Goal: Information Seeking & Learning: Learn about a topic

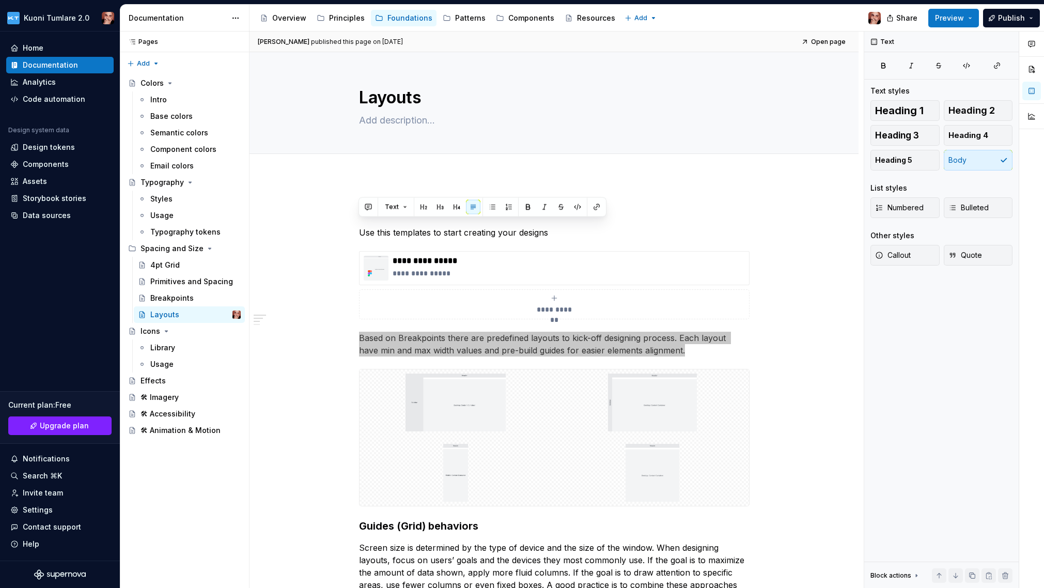
scroll to position [112, 0]
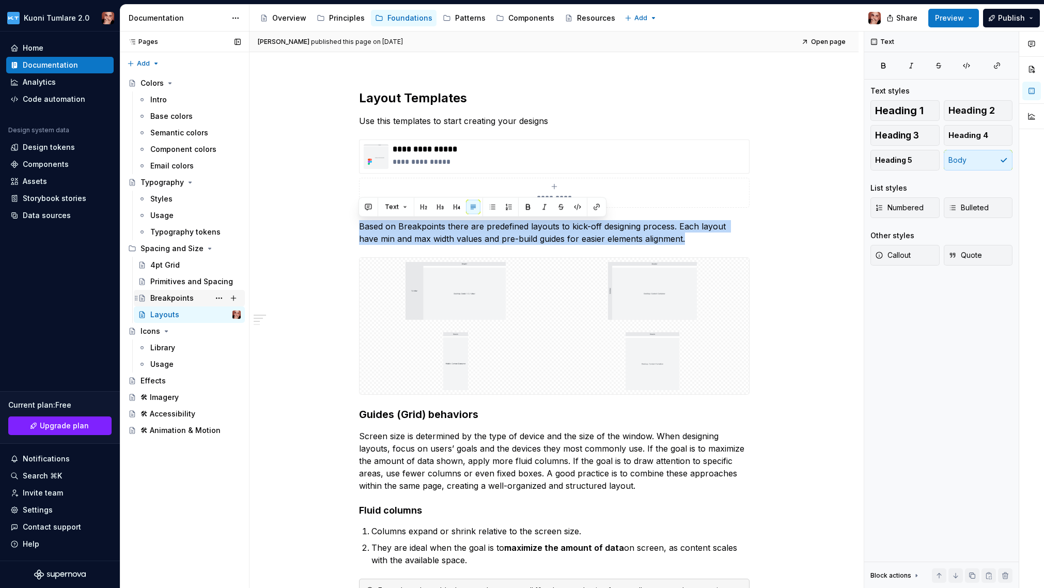
click at [189, 298] on div "Breakpoints" at bounding box center [171, 298] width 43 height 10
type textarea "*"
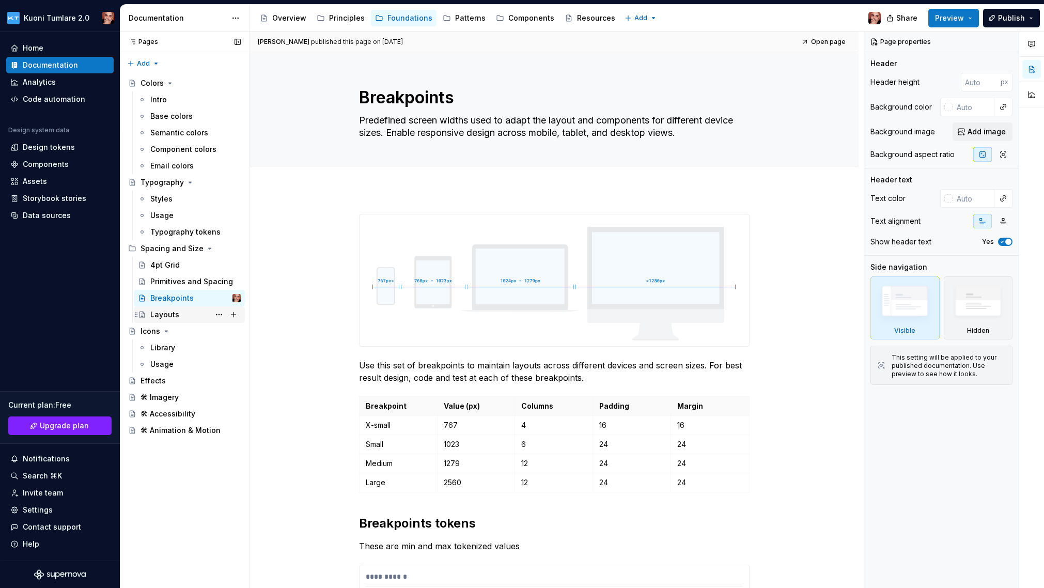
click at [187, 309] on div "Layouts" at bounding box center [195, 314] width 90 height 14
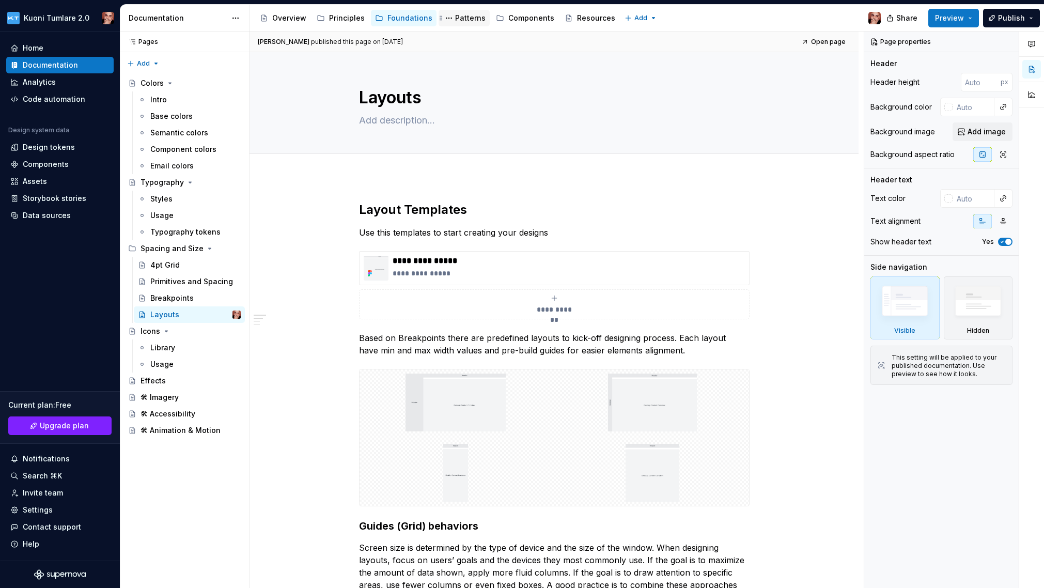
click at [461, 17] on div "Patterns" at bounding box center [470, 18] width 30 height 10
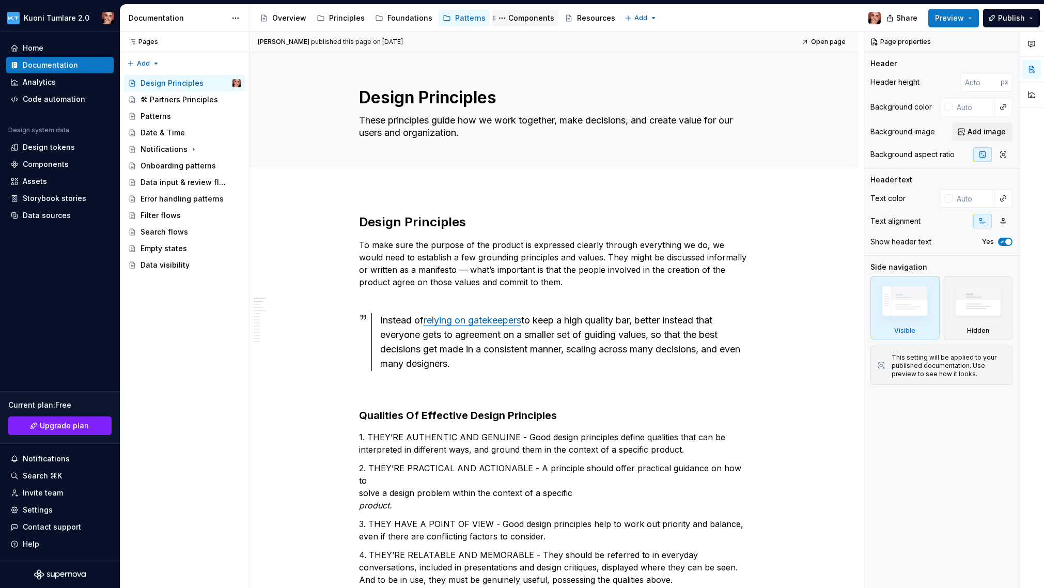
click at [509, 16] on div "Components" at bounding box center [531, 18] width 46 height 10
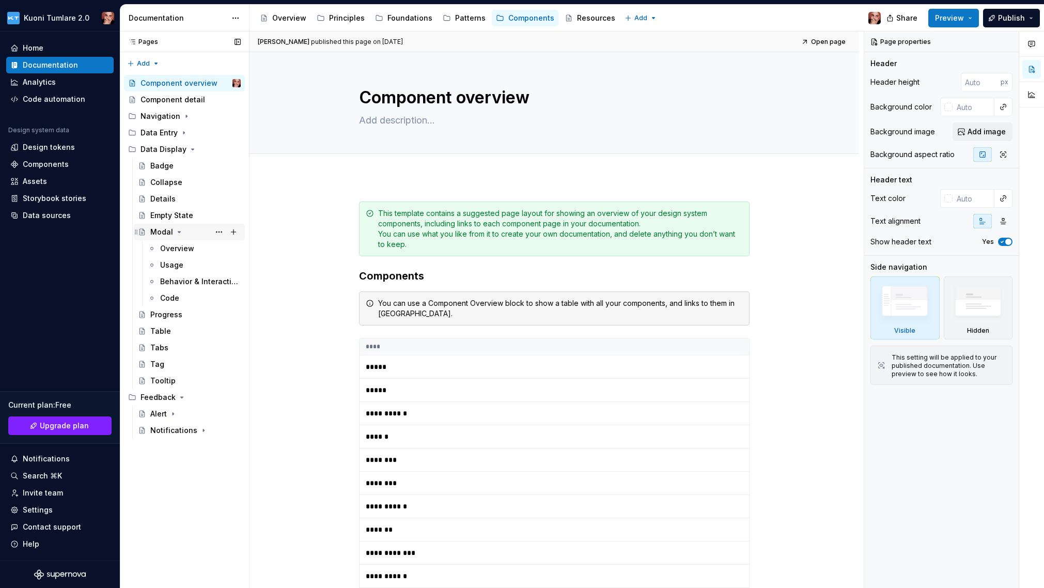
click at [177, 232] on icon "Page tree" at bounding box center [179, 232] width 8 height 8
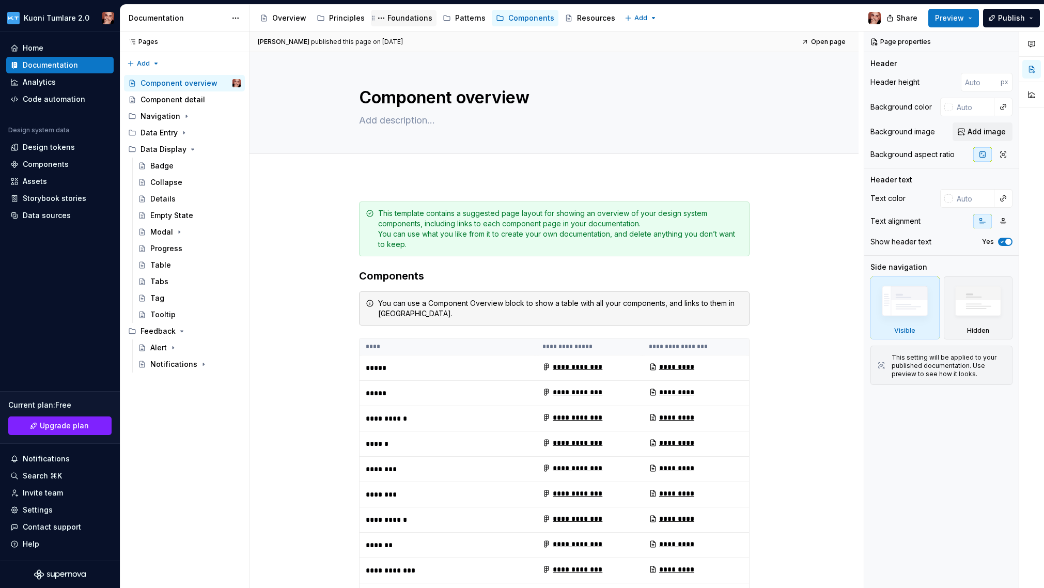
click at [403, 22] on div "Foundations" at bounding box center [409, 18] width 45 height 10
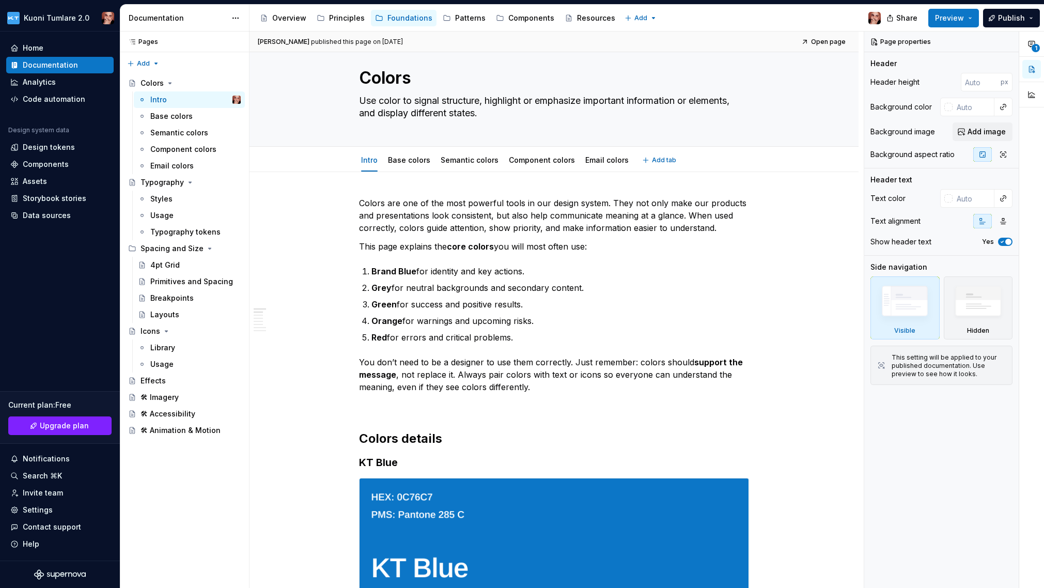
scroll to position [26, 0]
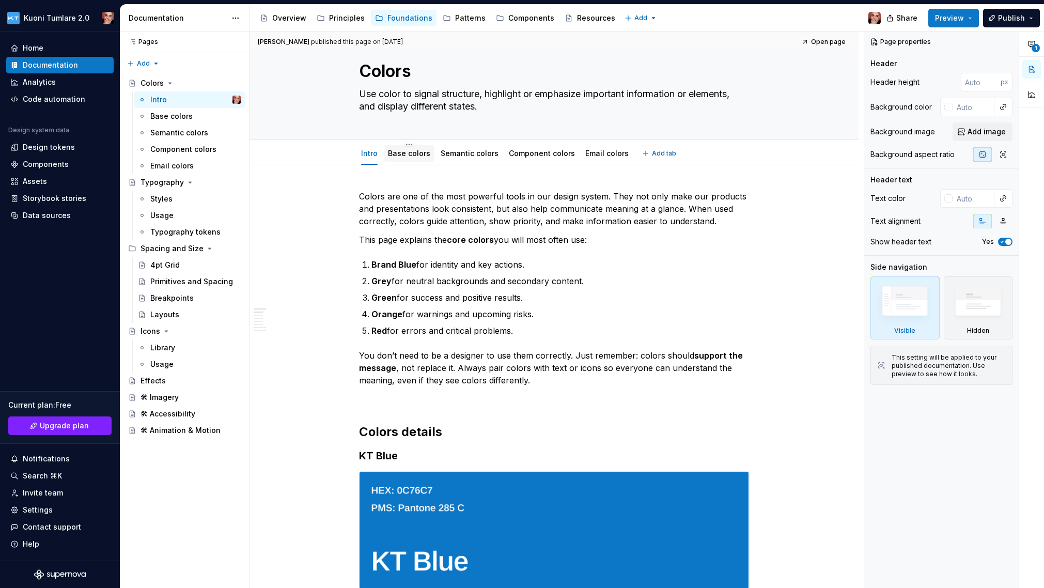
click at [402, 154] on link "Base colors" at bounding box center [409, 153] width 42 height 9
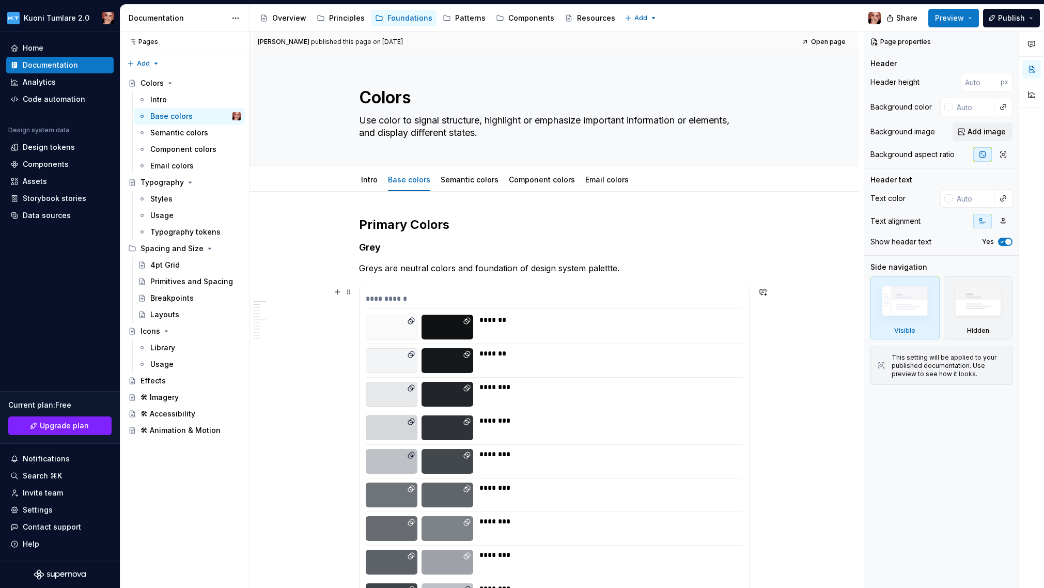
scroll to position [13, 0]
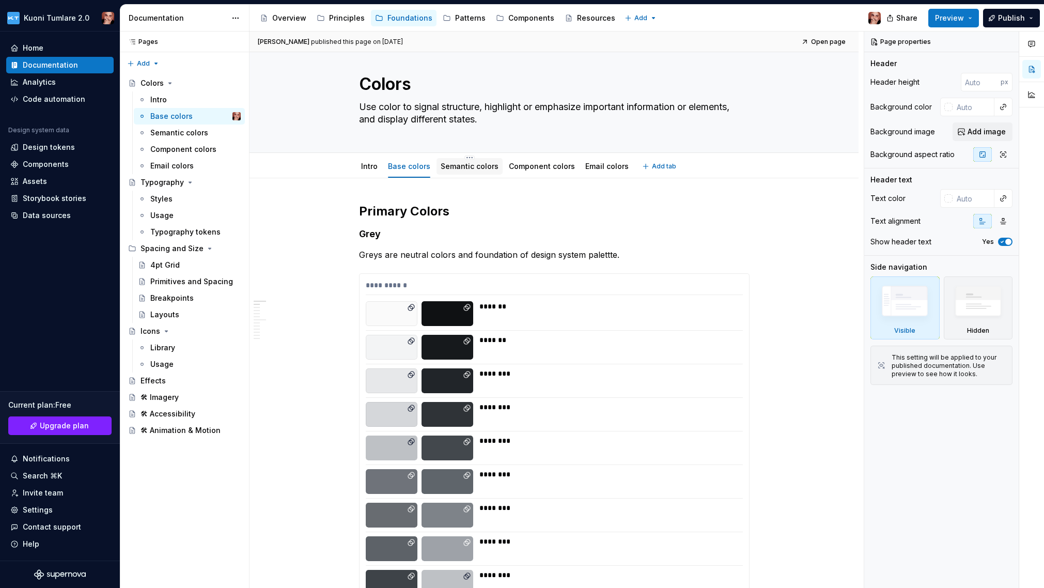
click at [456, 162] on link "Semantic colors" at bounding box center [469, 166] width 58 height 9
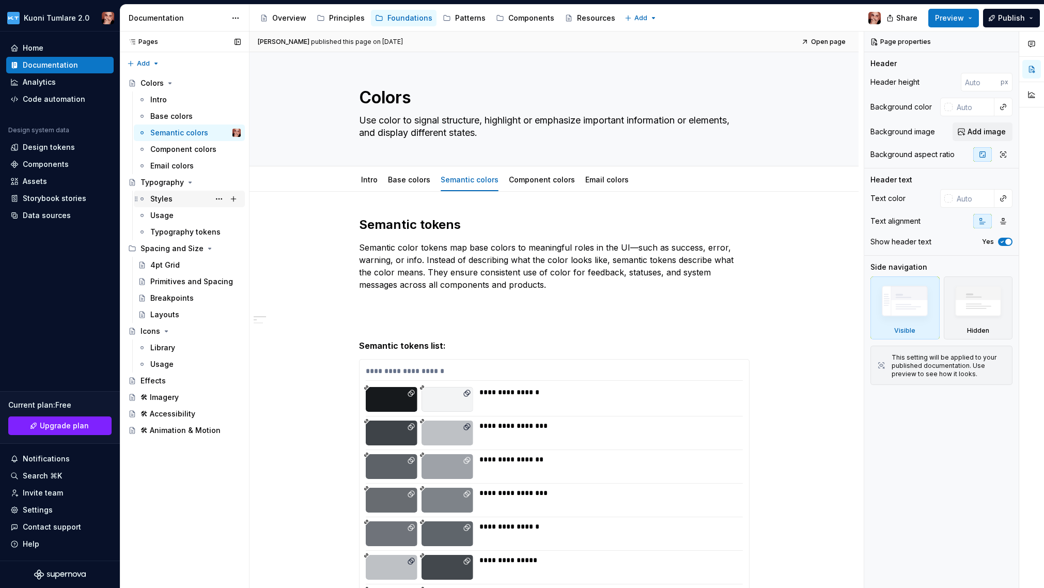
click at [163, 199] on div "Styles" at bounding box center [161, 199] width 22 height 10
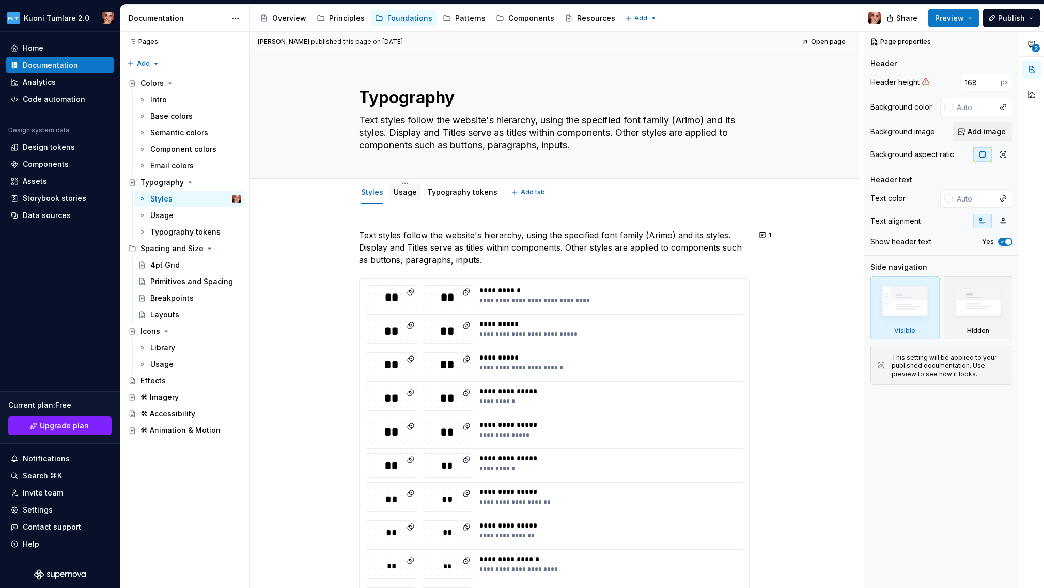
click at [407, 193] on link "Usage" at bounding box center [404, 191] width 23 height 9
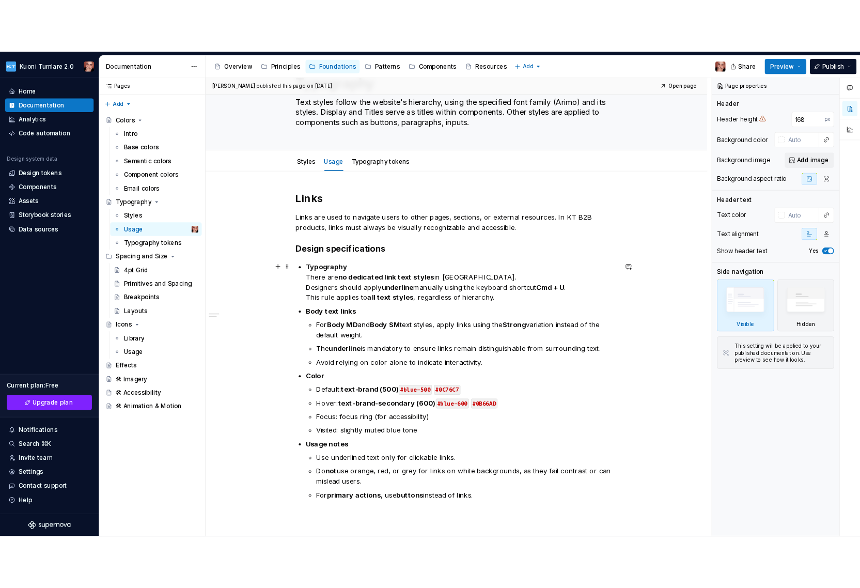
scroll to position [72, 0]
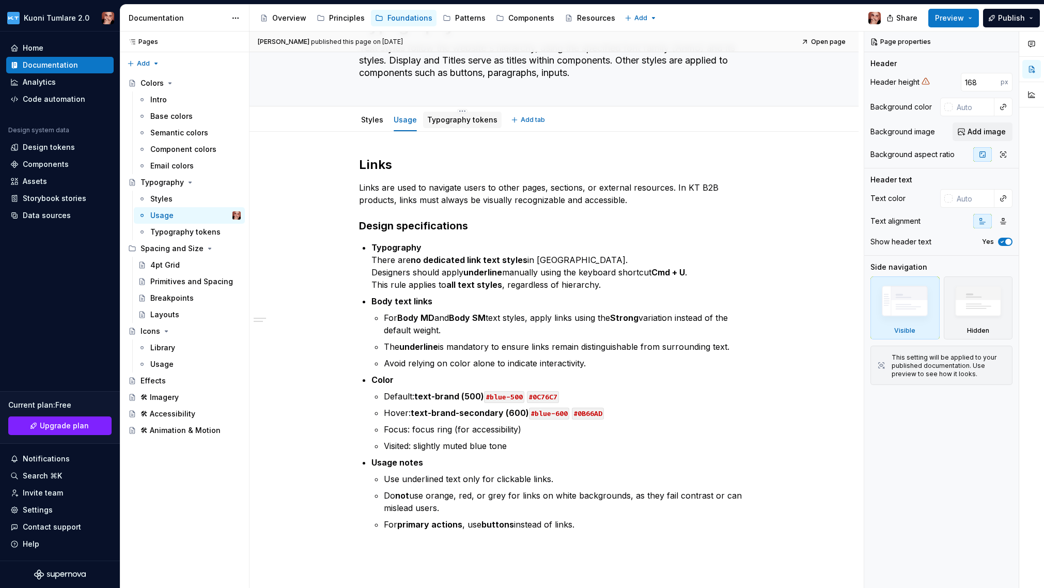
click at [464, 112] on div "Typography tokens" at bounding box center [462, 120] width 78 height 17
click at [446, 122] on link "Typography tokens" at bounding box center [462, 119] width 70 height 9
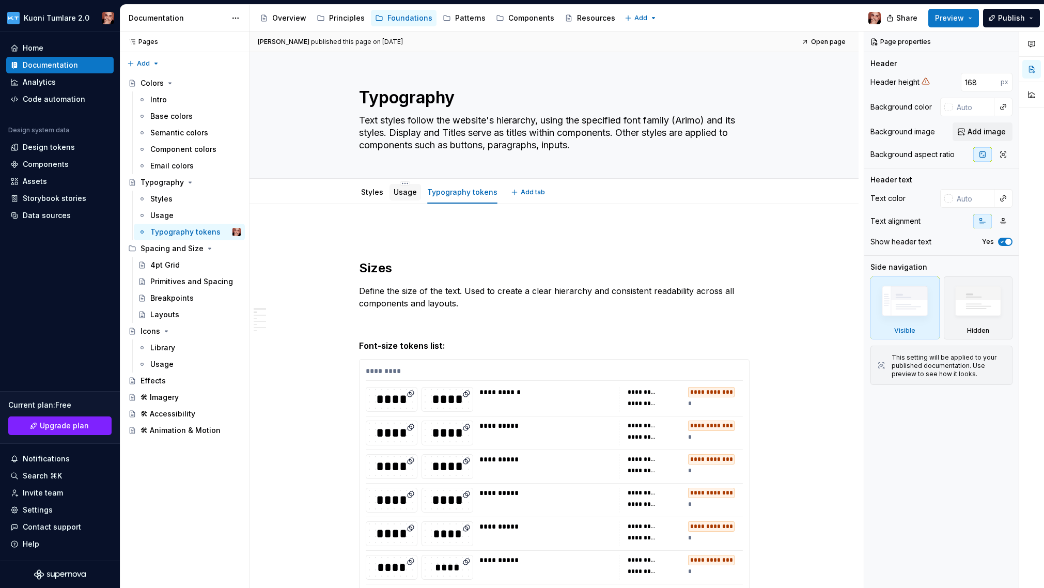
click at [400, 195] on link "Usage" at bounding box center [404, 191] width 23 height 9
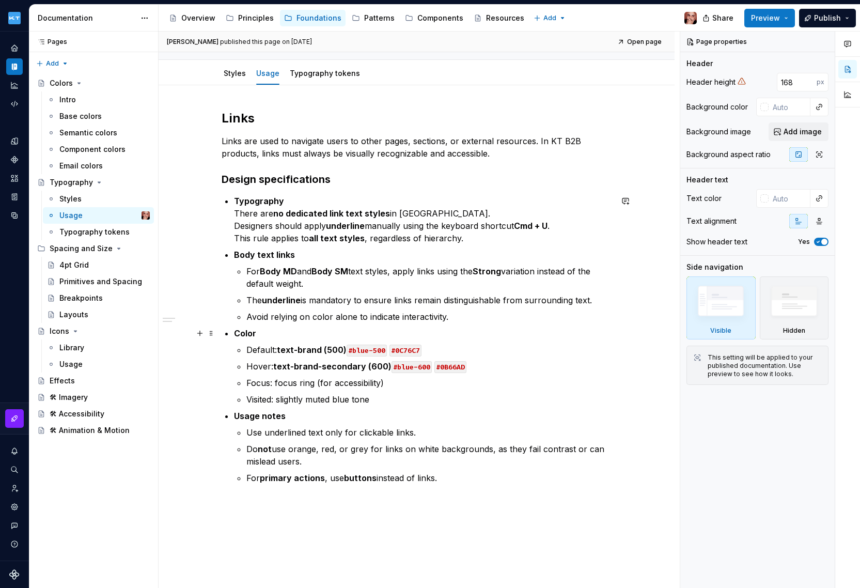
scroll to position [132, 0]
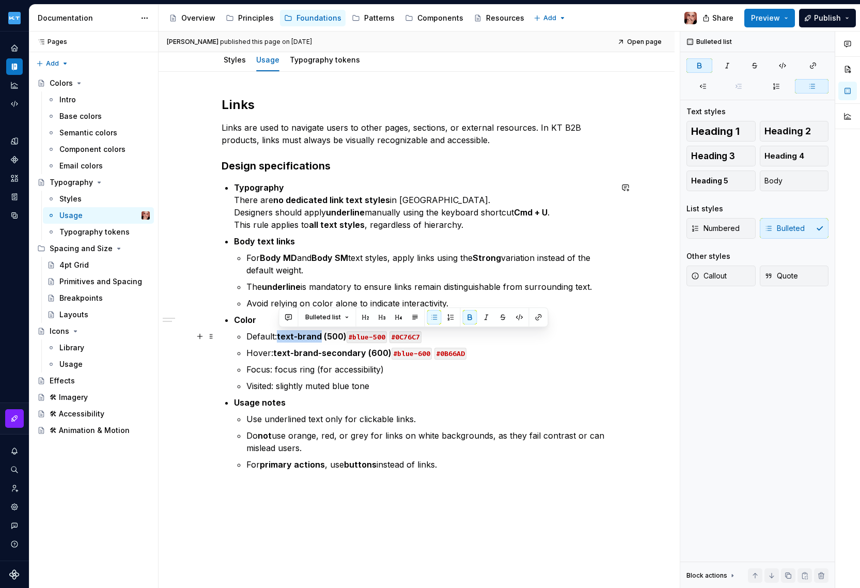
drag, startPoint x: 296, startPoint y: 334, endPoint x: 322, endPoint y: 334, distance: 25.8
click at [322, 334] on strong "text-brand (500)" at bounding box center [312, 336] width 70 height 10
click at [285, 347] on strong "text-brand-secondary (600)" at bounding box center [332, 352] width 118 height 10
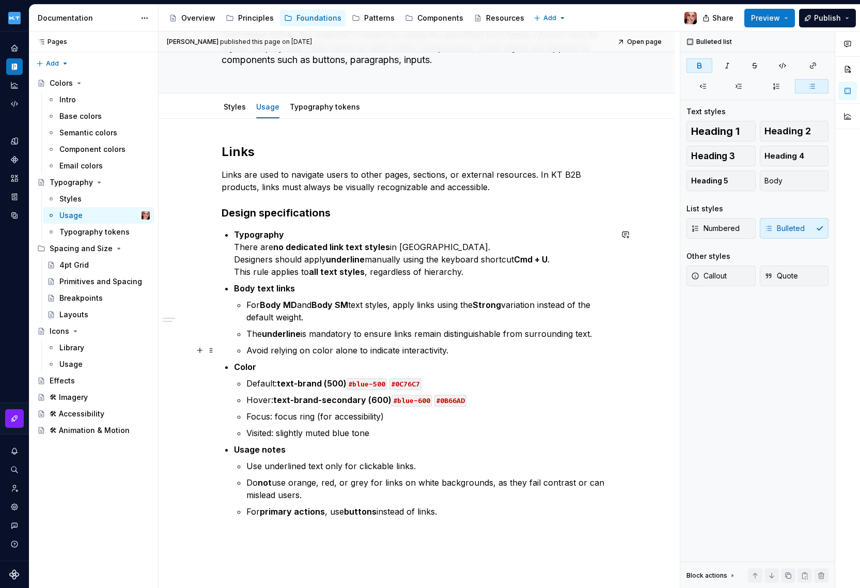
scroll to position [92, 0]
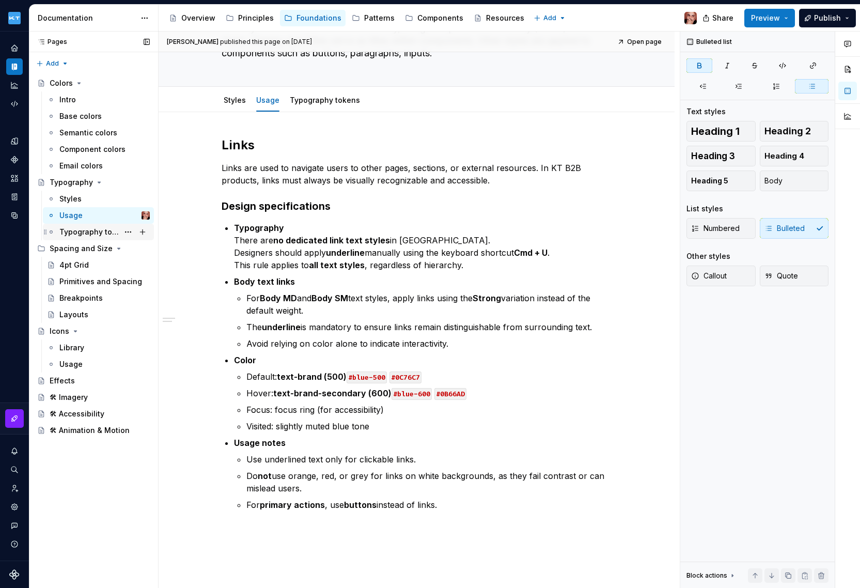
click at [102, 236] on div "Typography tokens" at bounding box center [88, 232] width 59 height 10
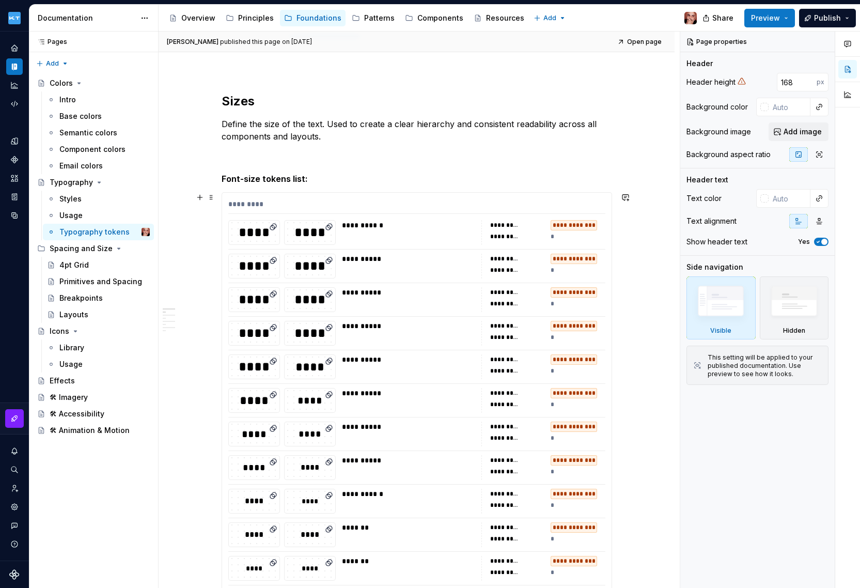
scroll to position [173, 0]
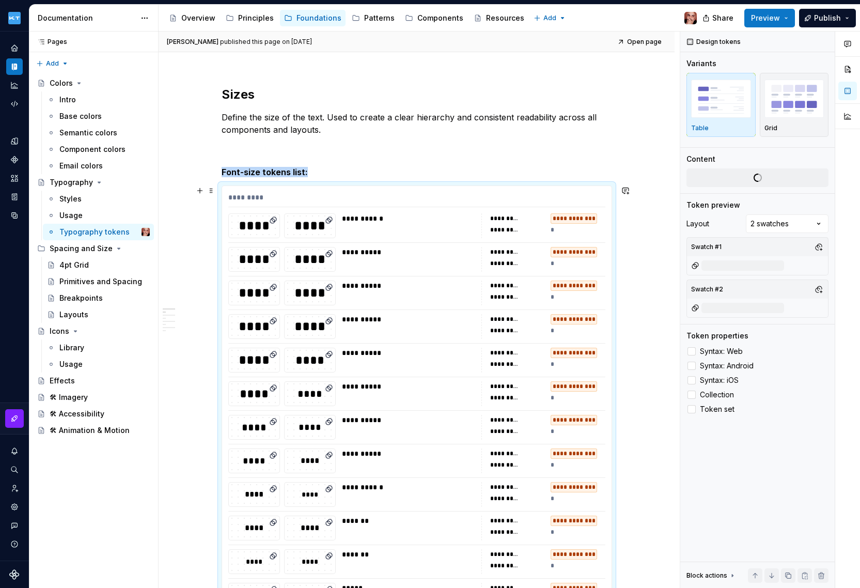
drag, startPoint x: 343, startPoint y: 318, endPoint x: 389, endPoint y: 320, distance: 46.5
click at [389, 320] on div "**********" at bounding box center [408, 319] width 133 height 10
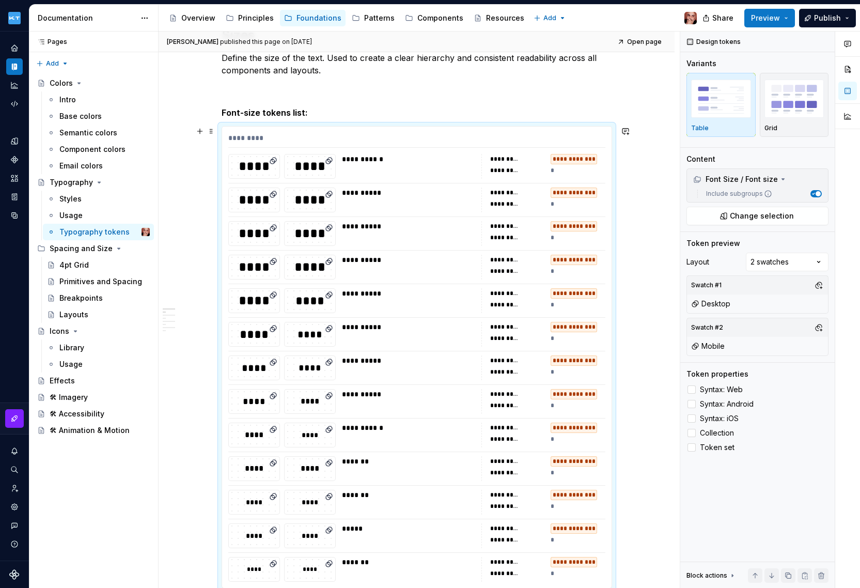
scroll to position [246, 0]
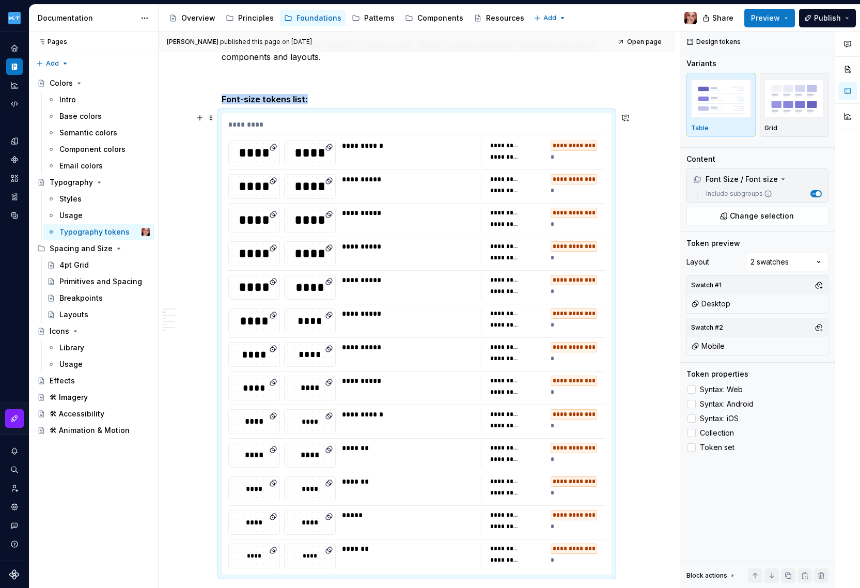
drag, startPoint x: 347, startPoint y: 144, endPoint x: 397, endPoint y: 143, distance: 49.6
click at [397, 143] on div "**********" at bounding box center [408, 145] width 133 height 10
drag, startPoint x: 353, startPoint y: 181, endPoint x: 387, endPoint y: 177, distance: 33.8
click at [387, 177] on div "**********" at bounding box center [408, 179] width 133 height 10
drag, startPoint x: 345, startPoint y: 178, endPoint x: 387, endPoint y: 180, distance: 41.9
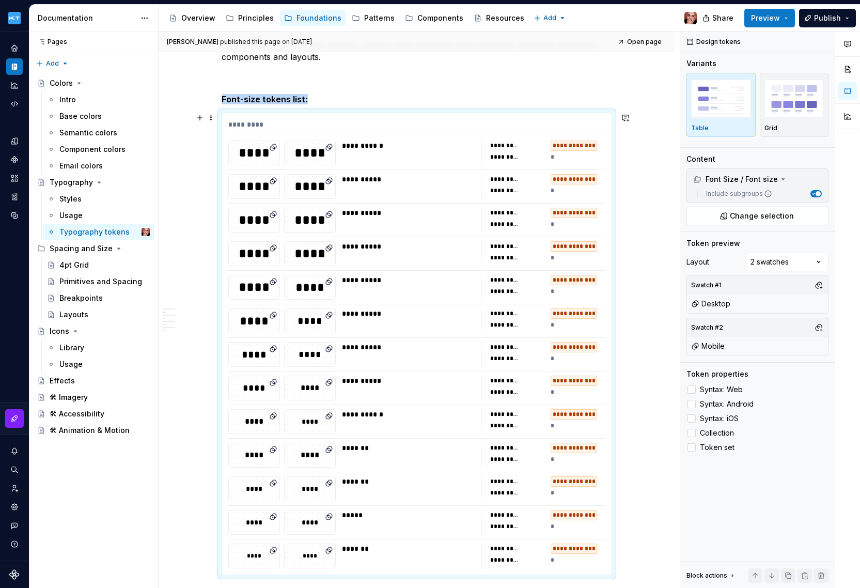
click at [387, 180] on div "**********" at bounding box center [408, 179] width 133 height 10
drag, startPoint x: 357, startPoint y: 147, endPoint x: 350, endPoint y: 188, distance: 41.4
click at [344, 186] on div "**********" at bounding box center [416, 343] width 389 height 461
drag, startPoint x: 353, startPoint y: 245, endPoint x: 358, endPoint y: 534, distance: 288.7
click at [358, 537] on div "**********" at bounding box center [416, 343] width 389 height 461
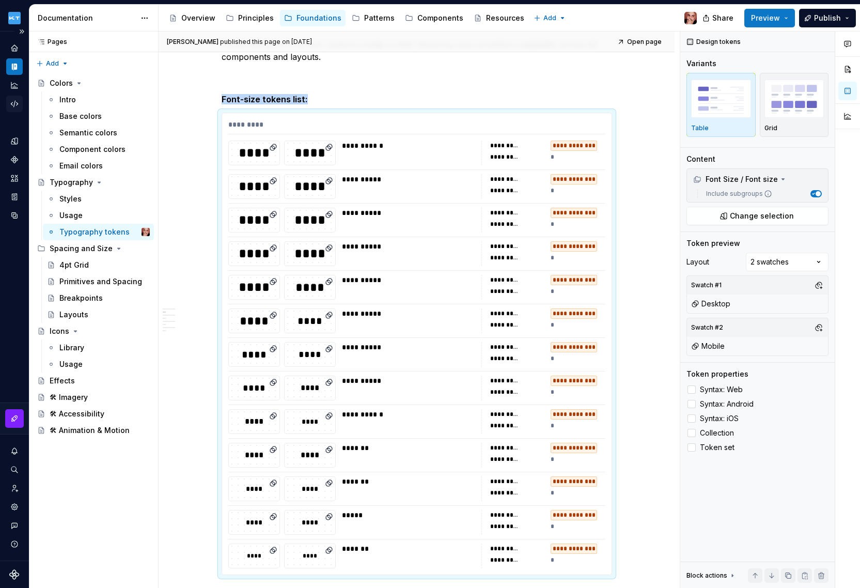
click at [15, 102] on icon "Code automation" at bounding box center [14, 103] width 9 height 9
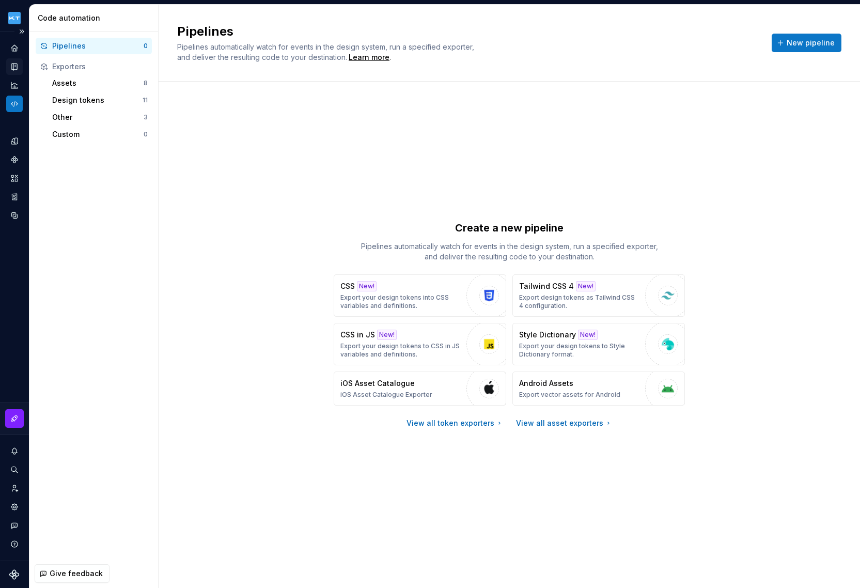
click at [14, 64] on icon "Documentation" at bounding box center [15, 67] width 4 height 6
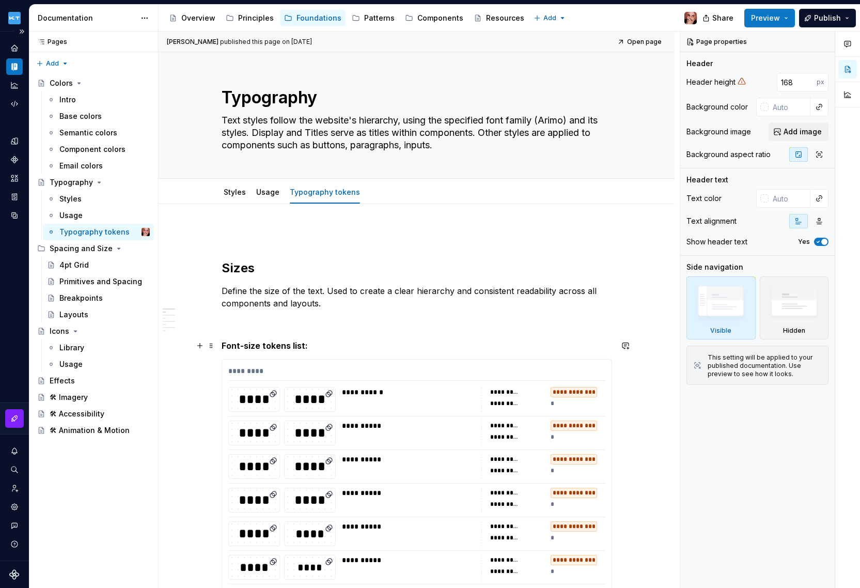
scroll to position [191, 0]
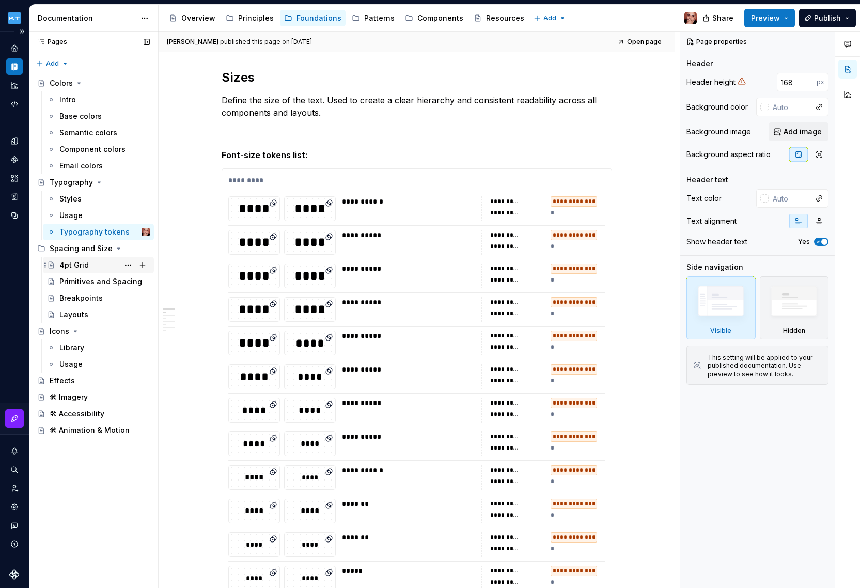
click at [69, 264] on div "4pt Grid" at bounding box center [73, 265] width 29 height 10
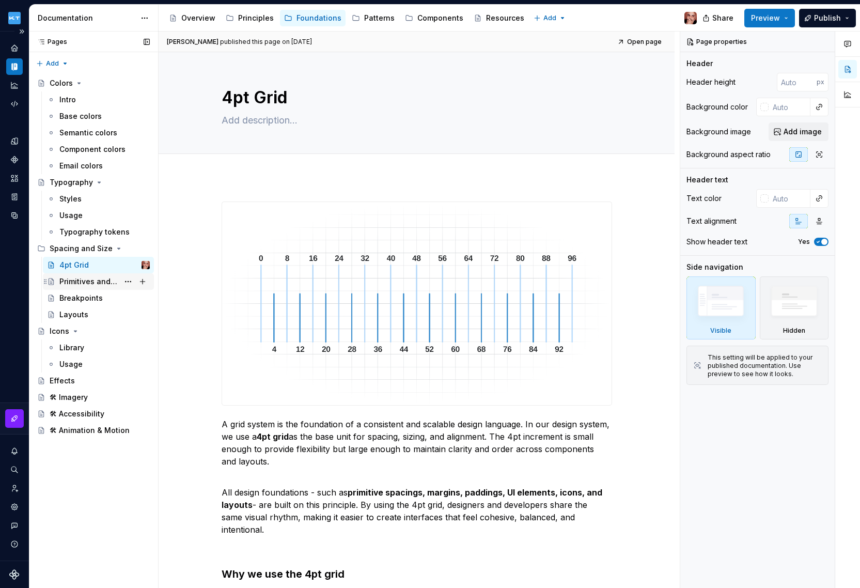
click at [75, 282] on div "Primitives and Spacing" at bounding box center [88, 281] width 59 height 10
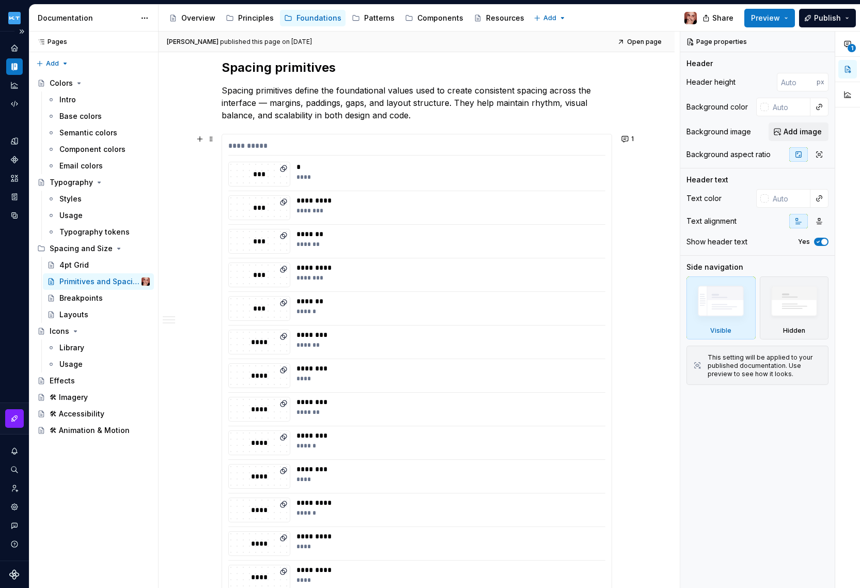
scroll to position [237, 0]
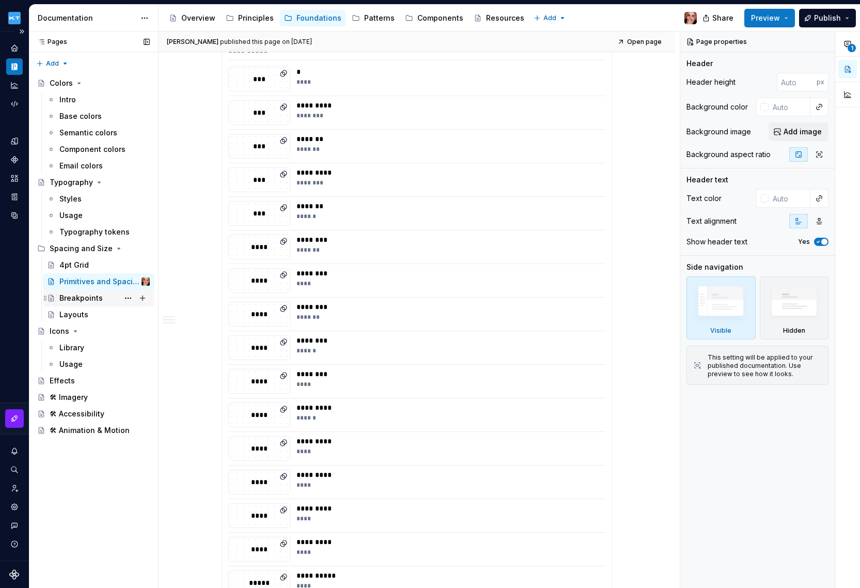
click at [78, 299] on div "Breakpoints" at bounding box center [80, 298] width 43 height 10
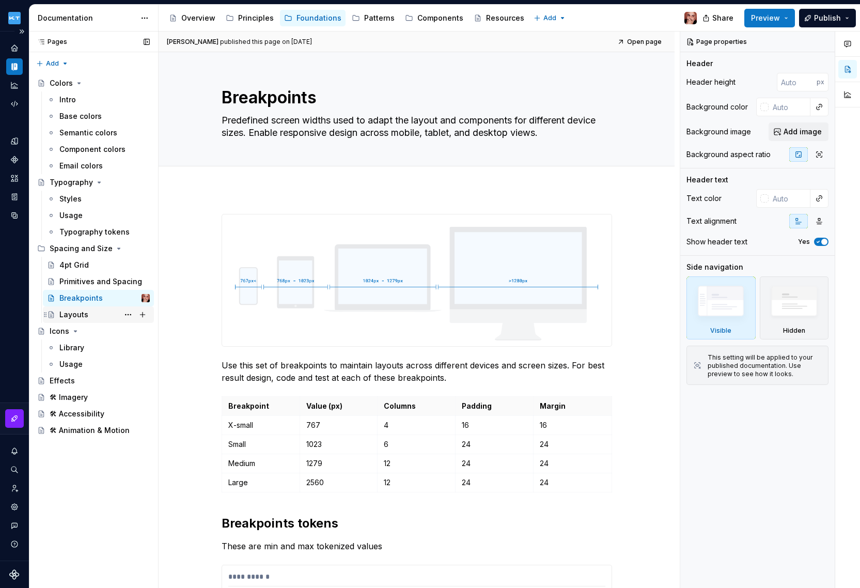
click at [81, 315] on div "Layouts" at bounding box center [73, 314] width 29 height 10
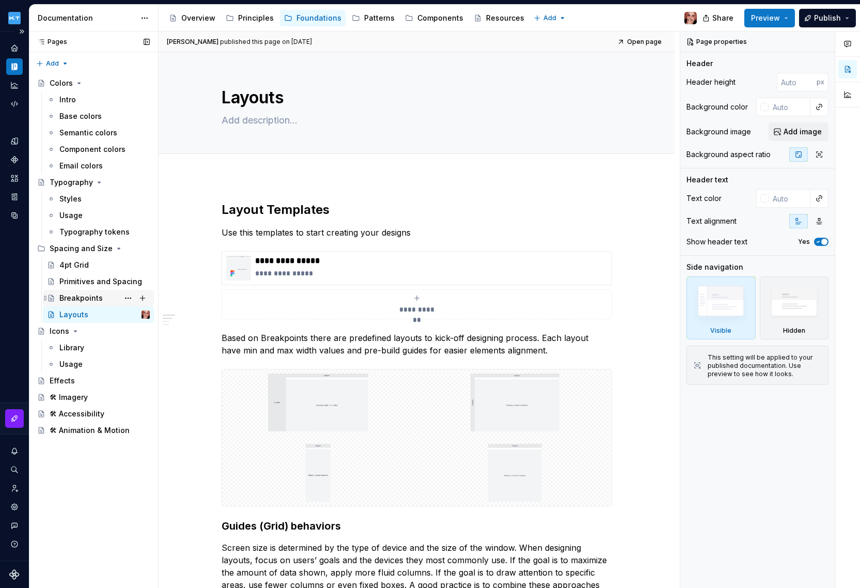
click at [90, 297] on div "Breakpoints" at bounding box center [80, 298] width 43 height 10
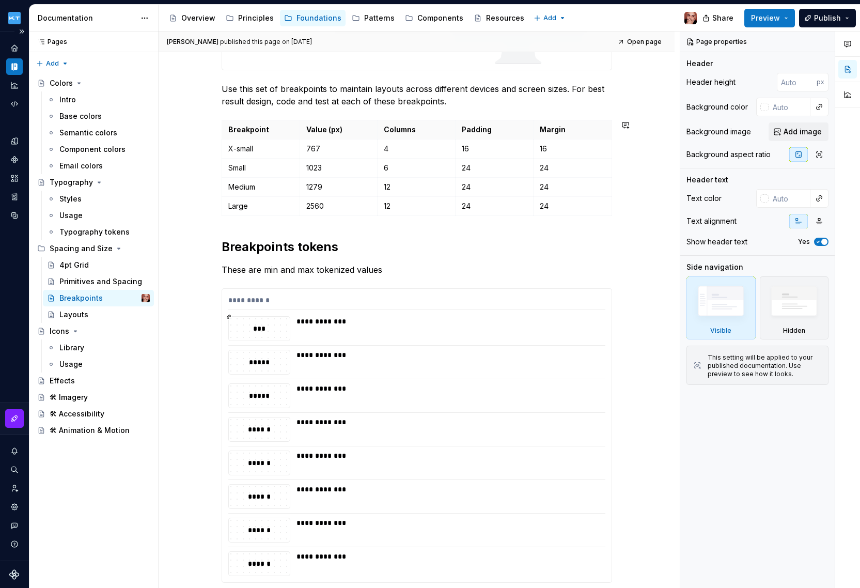
scroll to position [290, 0]
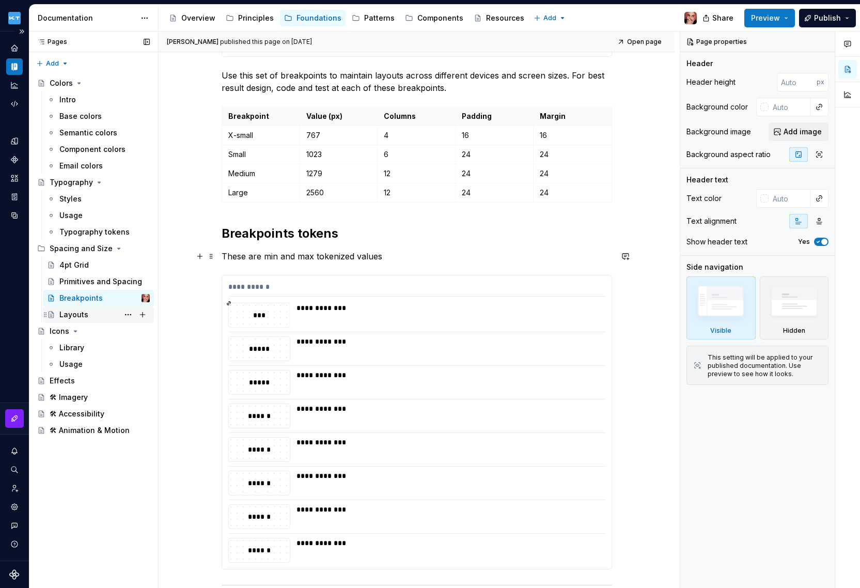
click at [81, 318] on div "Layouts" at bounding box center [73, 314] width 29 height 10
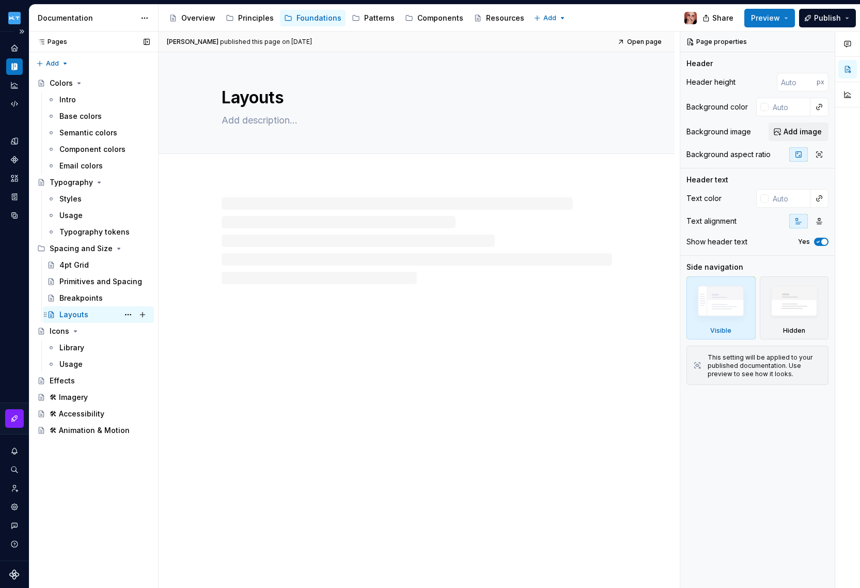
click at [77, 315] on div "Layouts" at bounding box center [73, 314] width 29 height 10
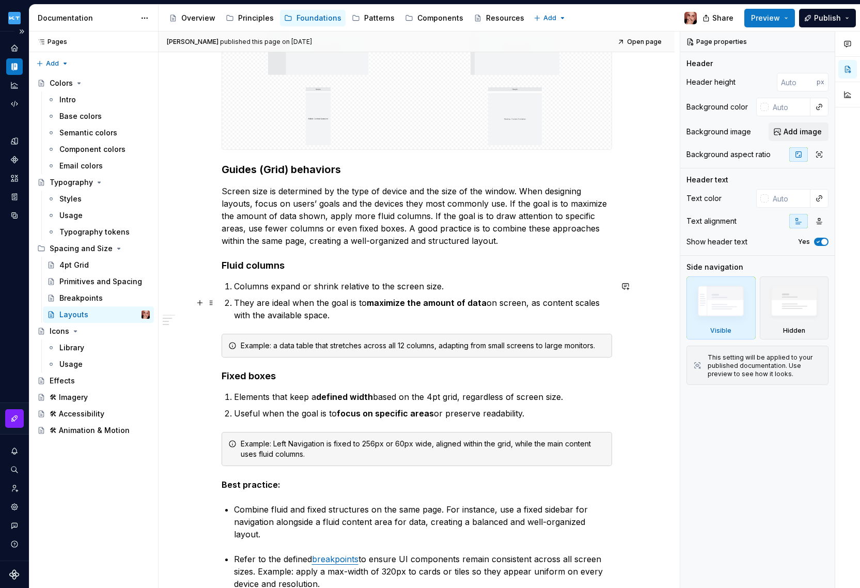
scroll to position [369, 0]
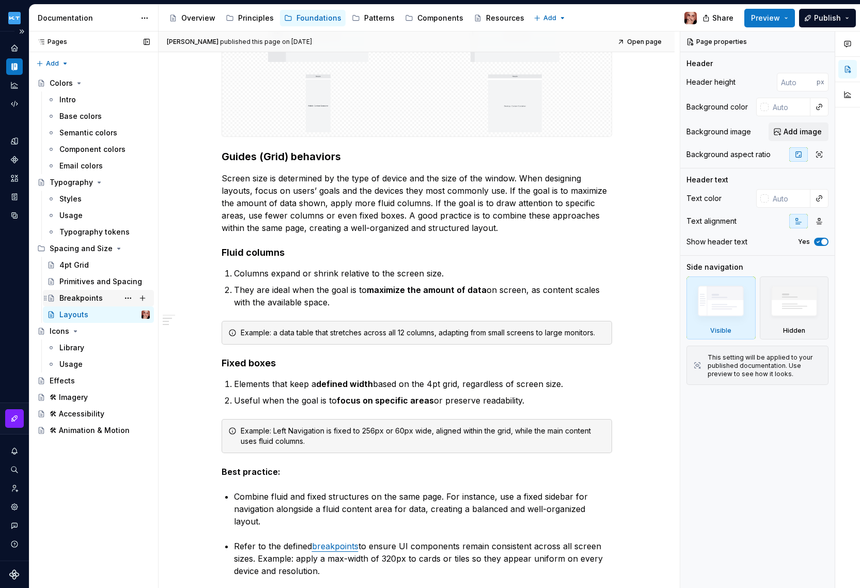
click at [83, 291] on div "Breakpoints" at bounding box center [104, 298] width 90 height 14
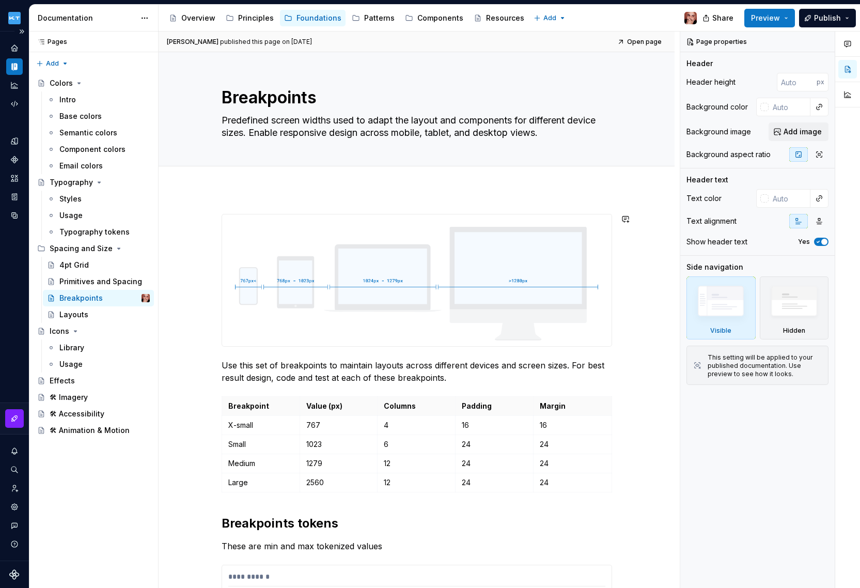
scroll to position [7, 0]
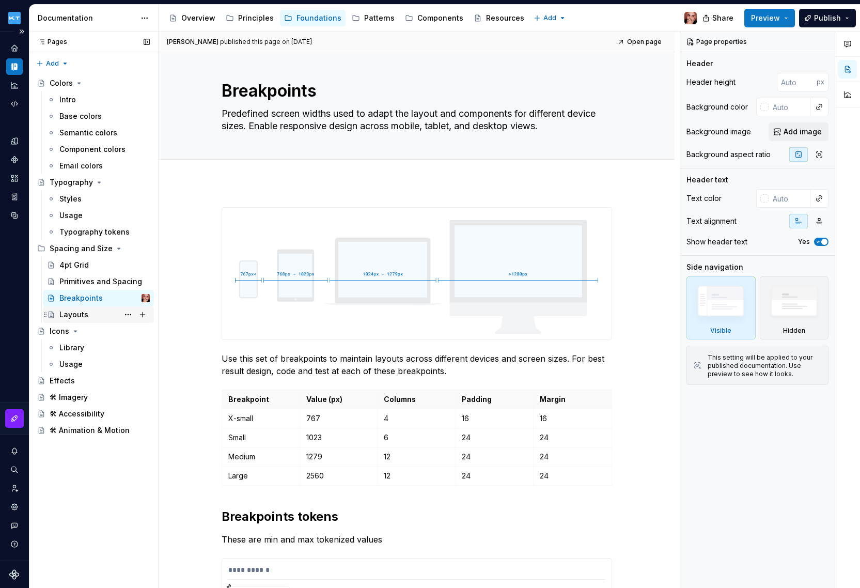
click at [77, 309] on div "Layouts" at bounding box center [73, 314] width 29 height 10
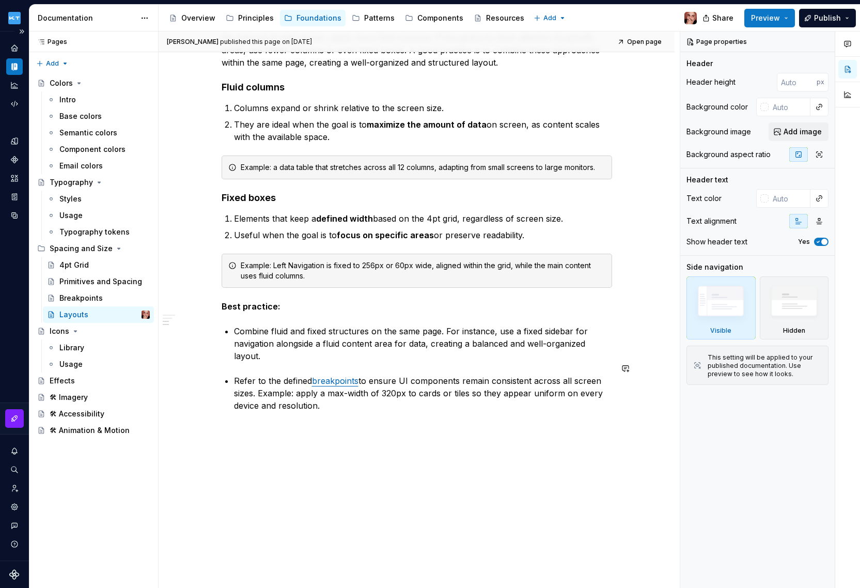
scroll to position [559, 0]
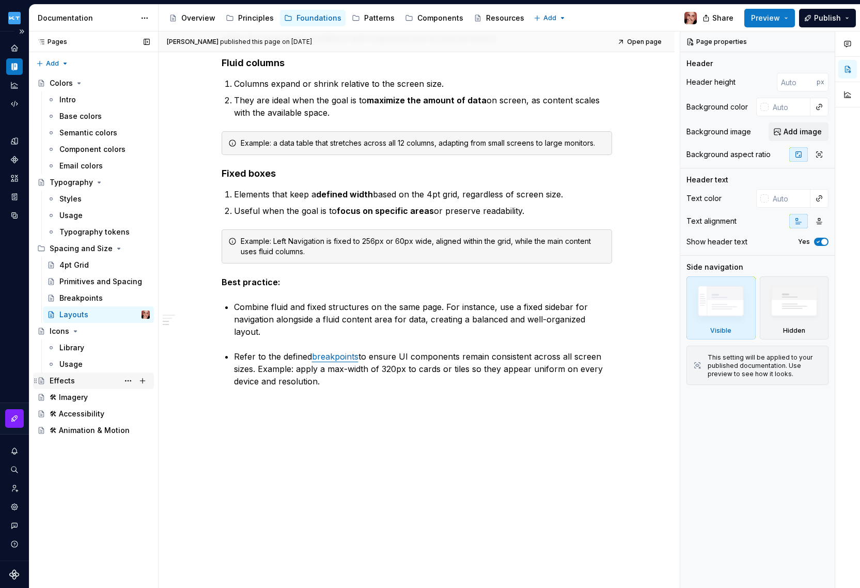
click at [66, 382] on div "Effects" at bounding box center [62, 380] width 25 height 10
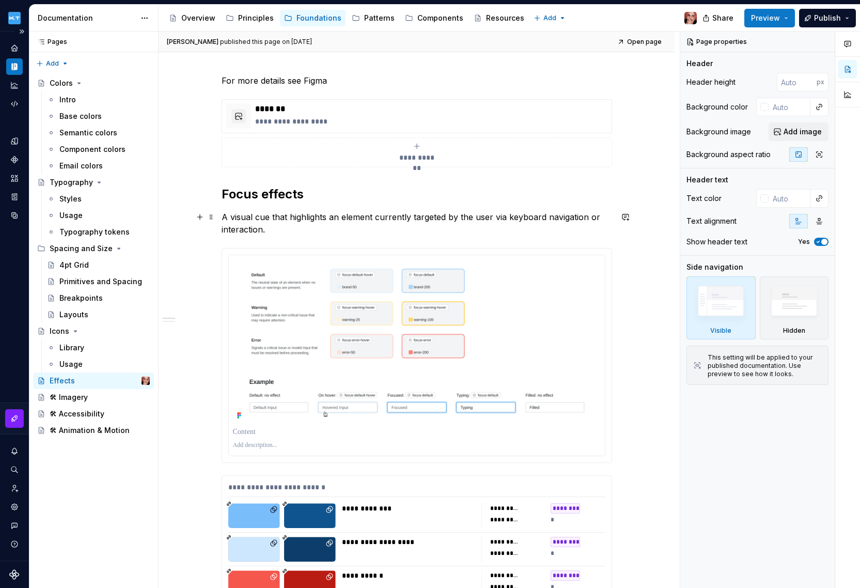
scroll to position [139, 0]
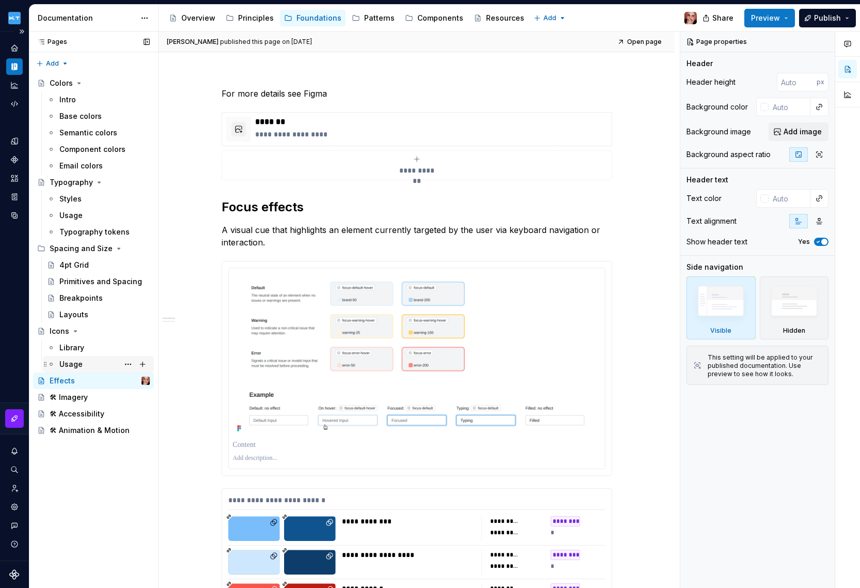
click at [93, 365] on div "Usage" at bounding box center [104, 364] width 90 height 14
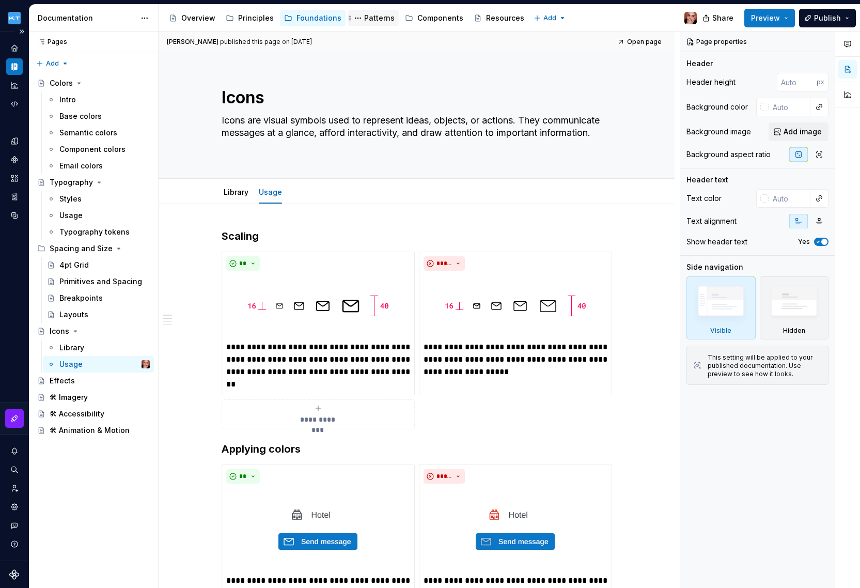
click at [369, 22] on div "Patterns" at bounding box center [379, 18] width 30 height 10
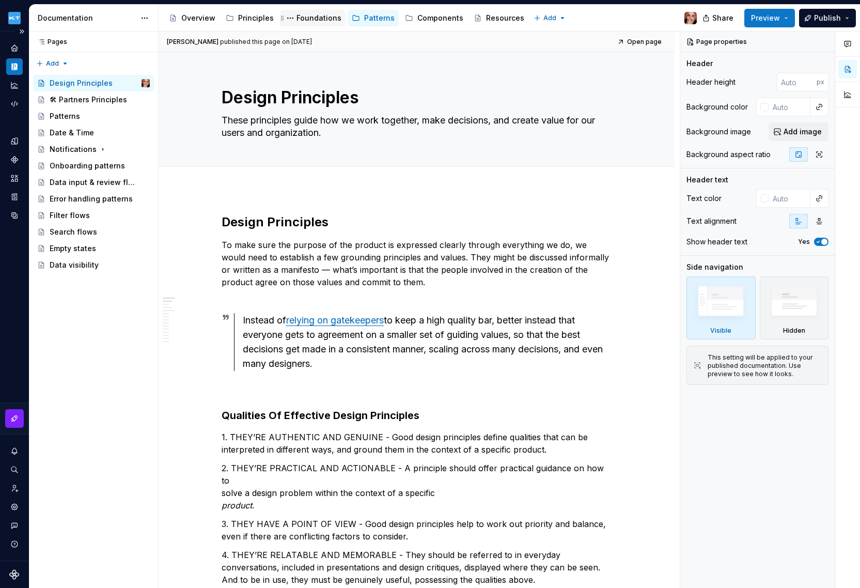
click at [318, 20] on div "Foundations" at bounding box center [318, 18] width 45 height 10
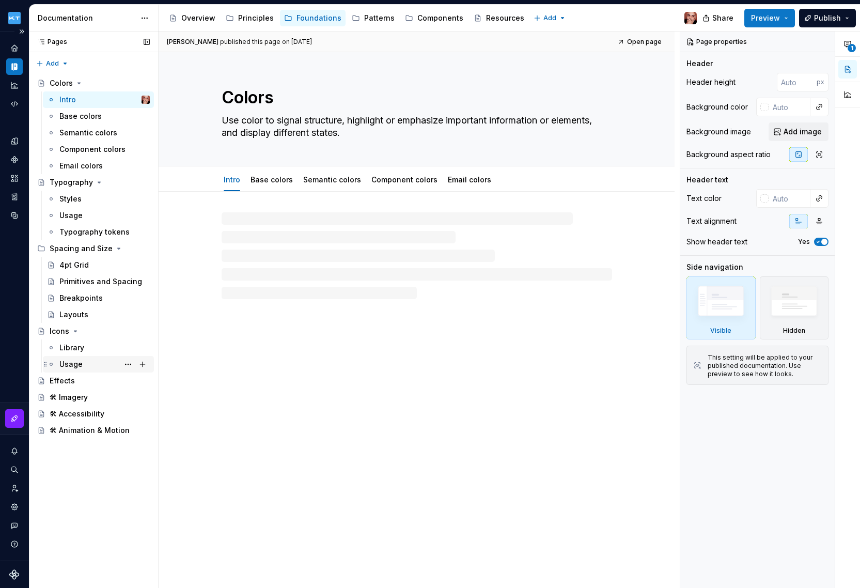
click at [76, 364] on div "Usage" at bounding box center [70, 364] width 23 height 10
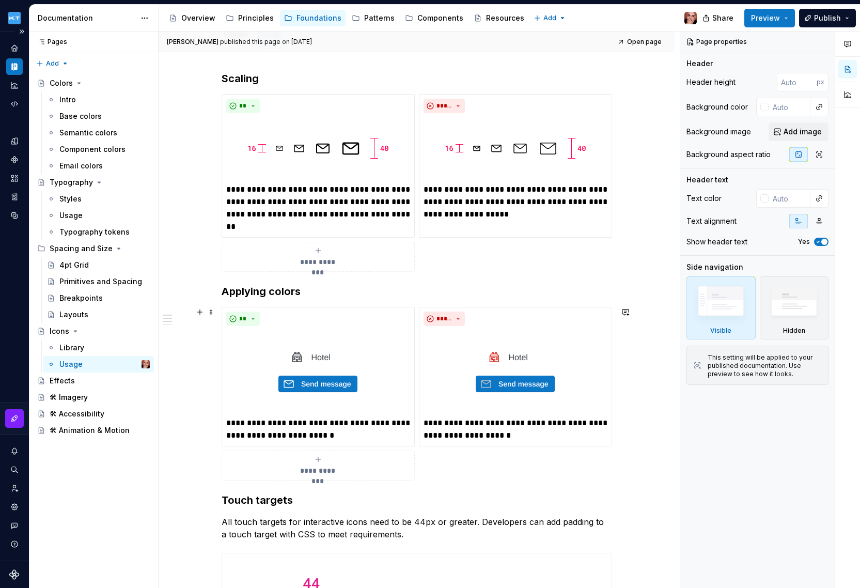
scroll to position [62, 0]
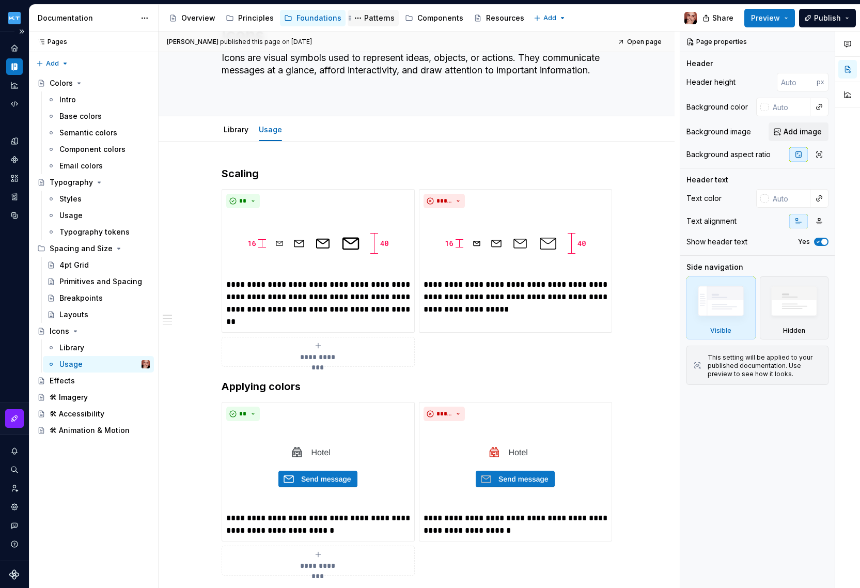
click at [373, 18] on div "Patterns" at bounding box center [379, 18] width 30 height 10
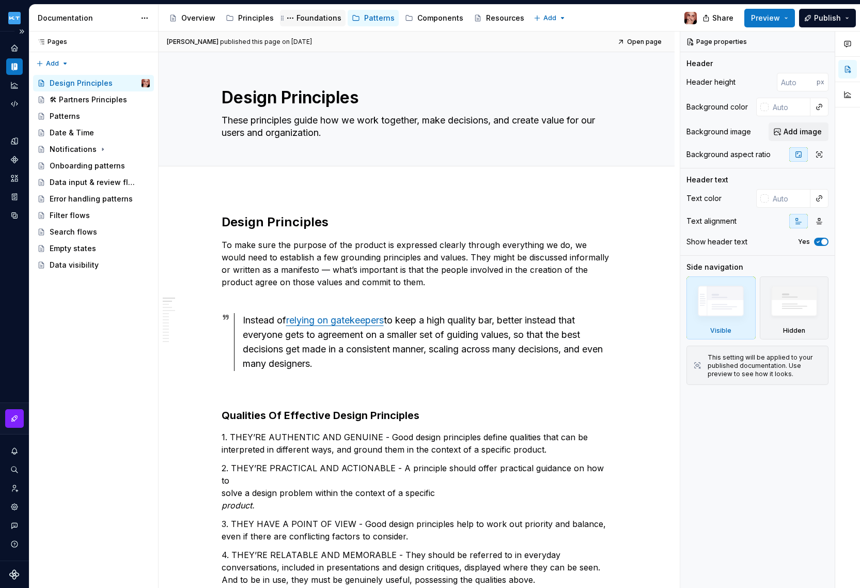
click at [308, 18] on div "Foundations" at bounding box center [318, 18] width 45 height 10
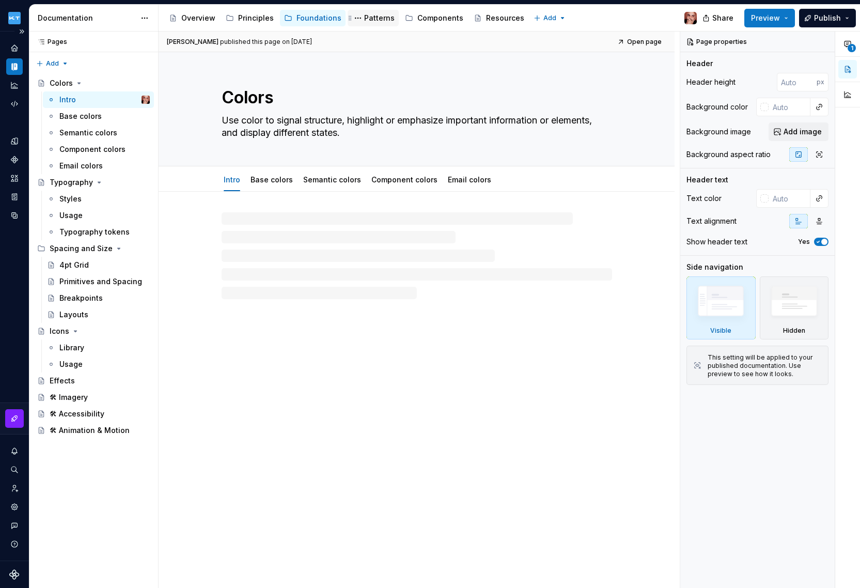
click at [376, 20] on div "Patterns" at bounding box center [379, 18] width 30 height 10
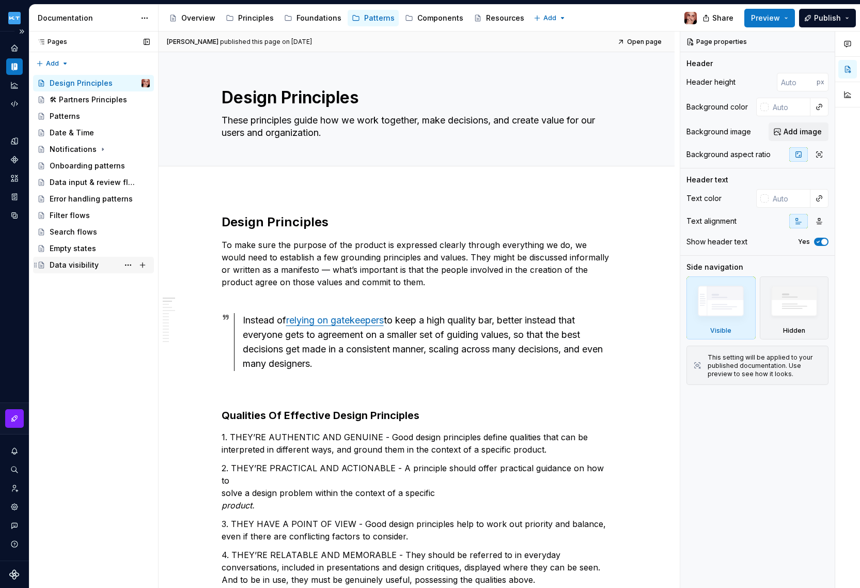
click at [66, 270] on div "Data visibility" at bounding box center [74, 265] width 49 height 10
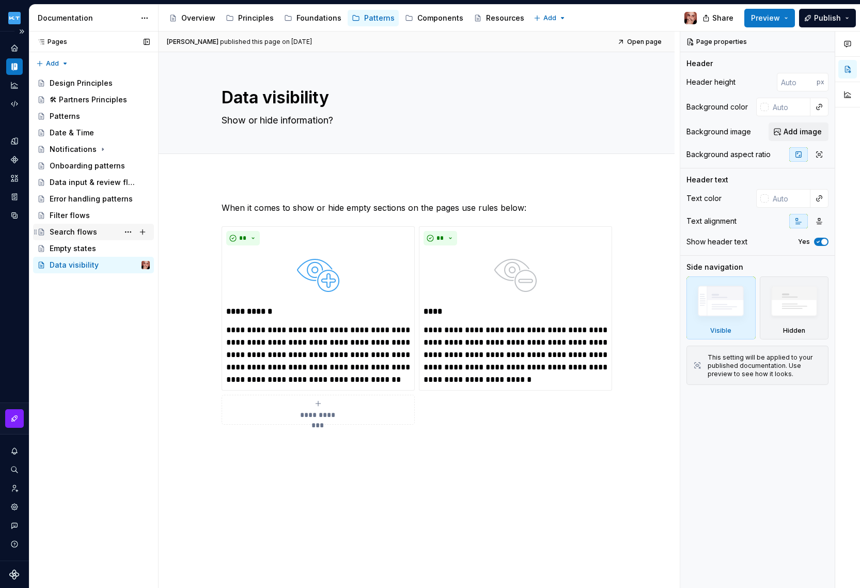
click at [72, 231] on div "Search flows" at bounding box center [74, 232] width 48 height 10
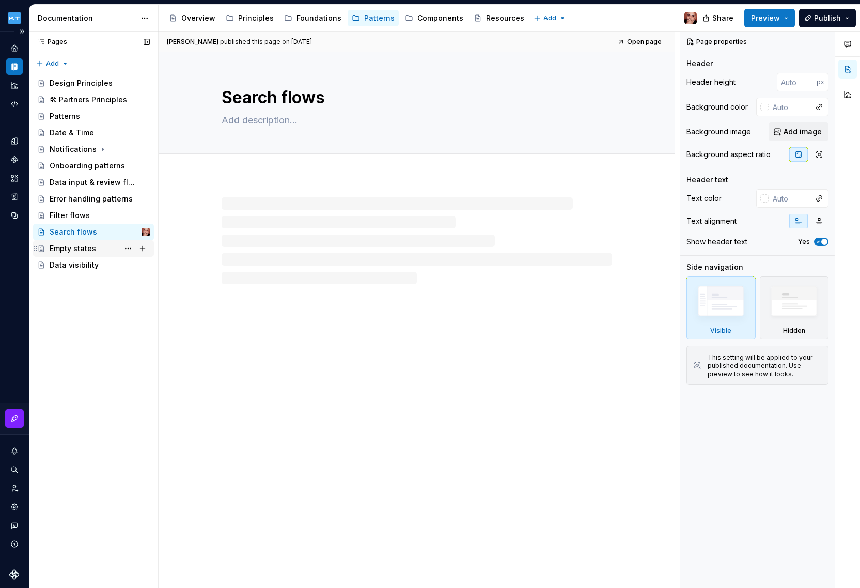
click at [76, 247] on div "Empty states" at bounding box center [73, 248] width 46 height 10
click at [87, 166] on div "Onboarding patterns" at bounding box center [84, 166] width 69 height 10
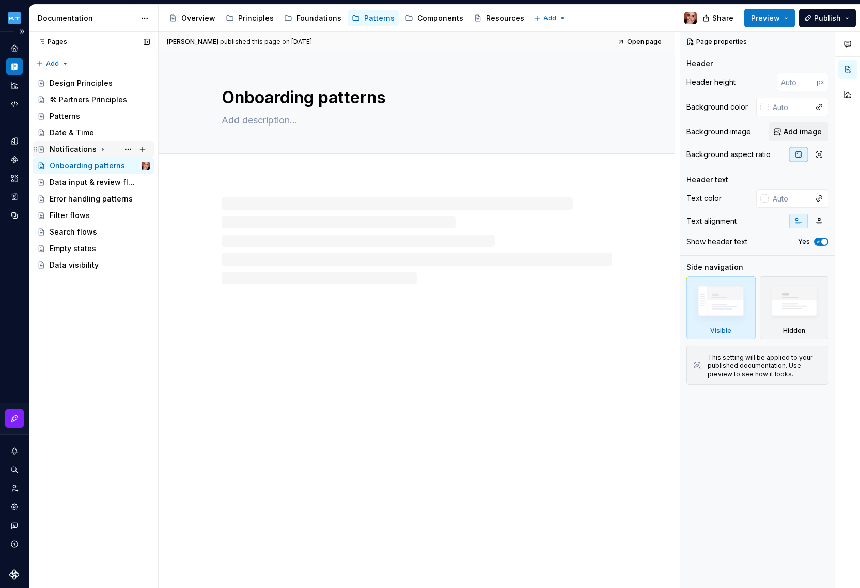
click at [71, 150] on div "Notifications" at bounding box center [73, 149] width 47 height 10
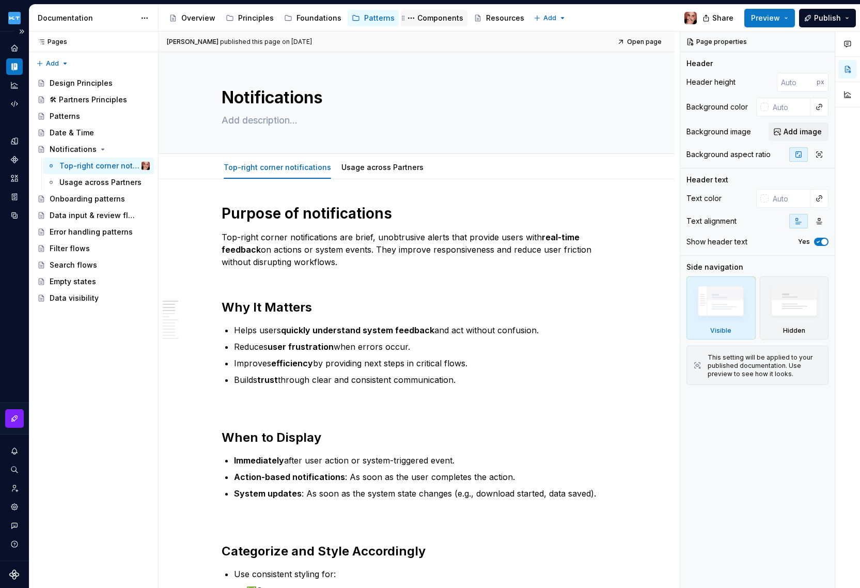
click at [429, 20] on div "Components" at bounding box center [440, 18] width 46 height 10
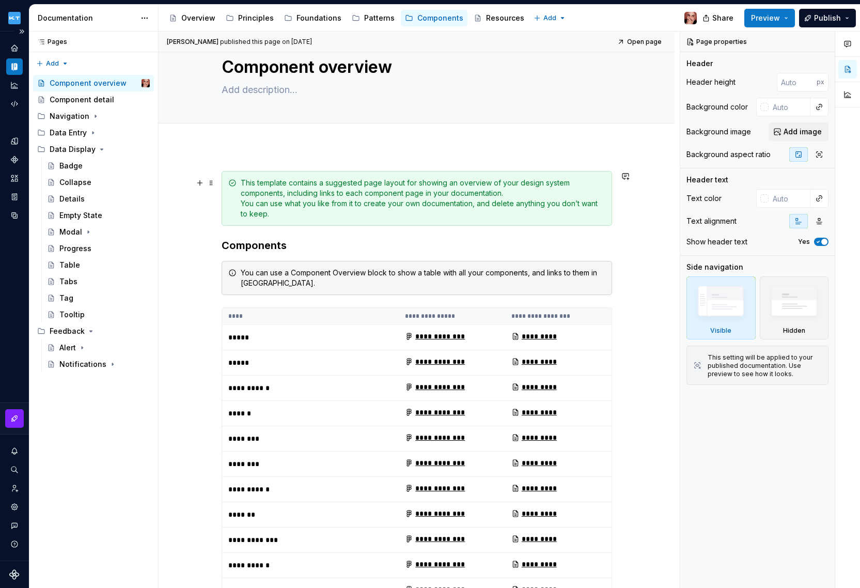
scroll to position [170, 0]
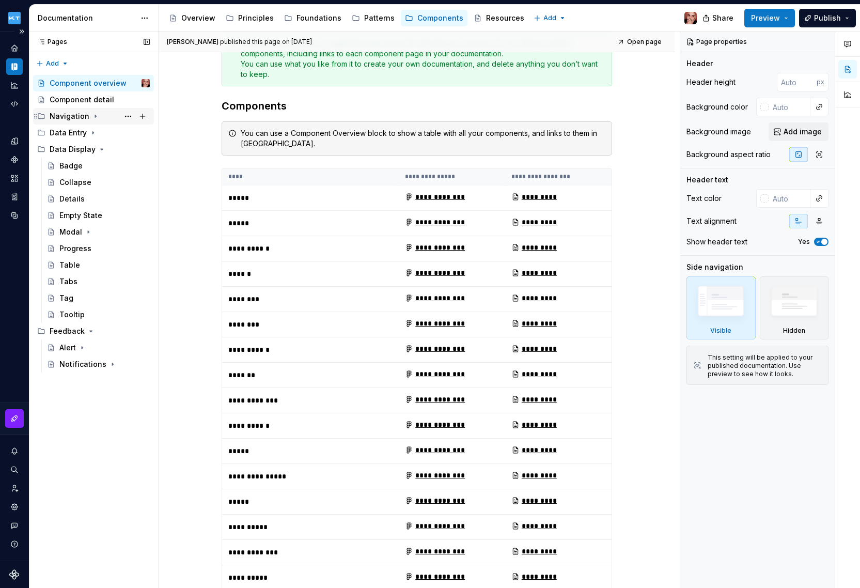
click at [94, 116] on icon "Page tree" at bounding box center [95, 116] width 8 height 8
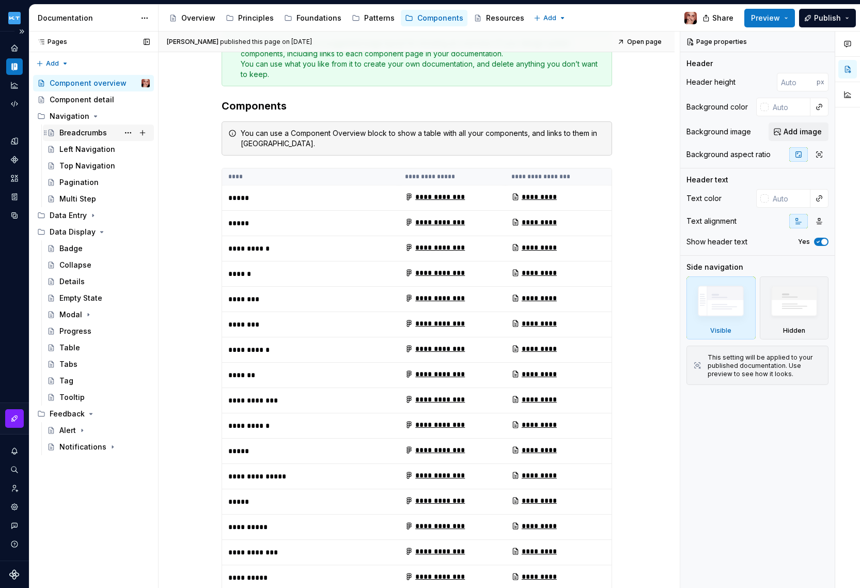
click at [76, 131] on div "Breadcrumbs" at bounding box center [83, 133] width 48 height 10
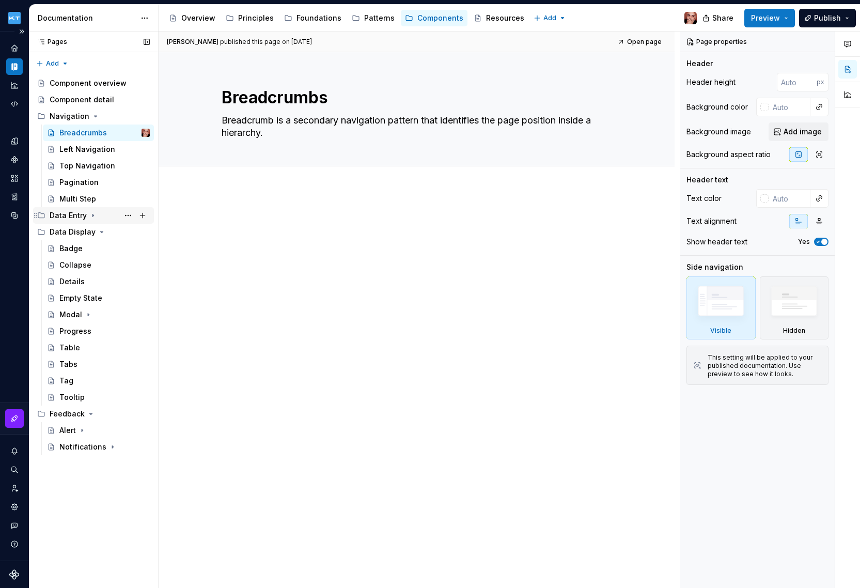
click at [92, 214] on icon "Page tree" at bounding box center [92, 215] width 1 height 3
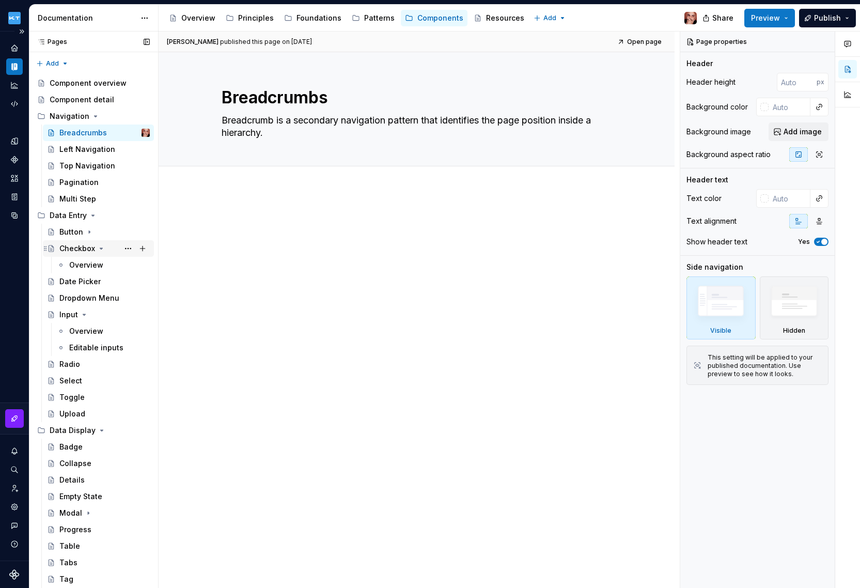
click at [78, 249] on div "Checkbox" at bounding box center [77, 248] width 36 height 10
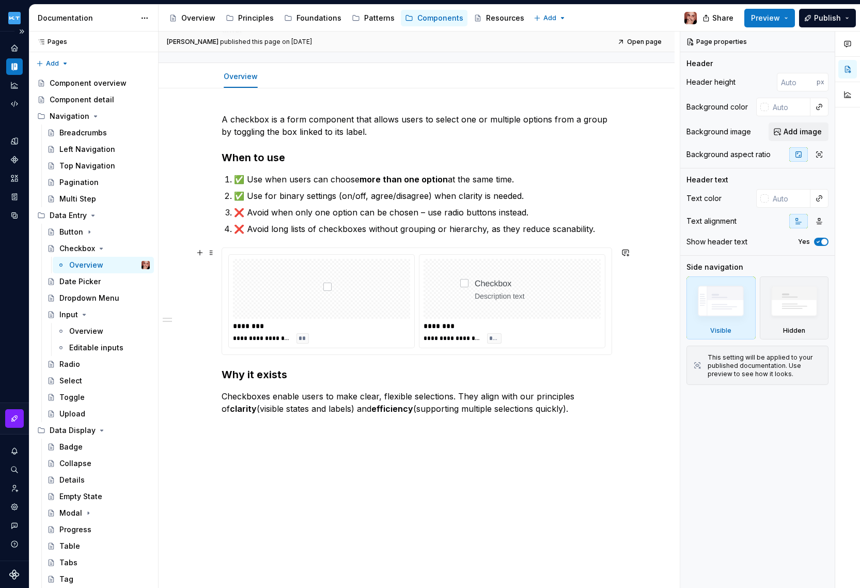
scroll to position [131, 0]
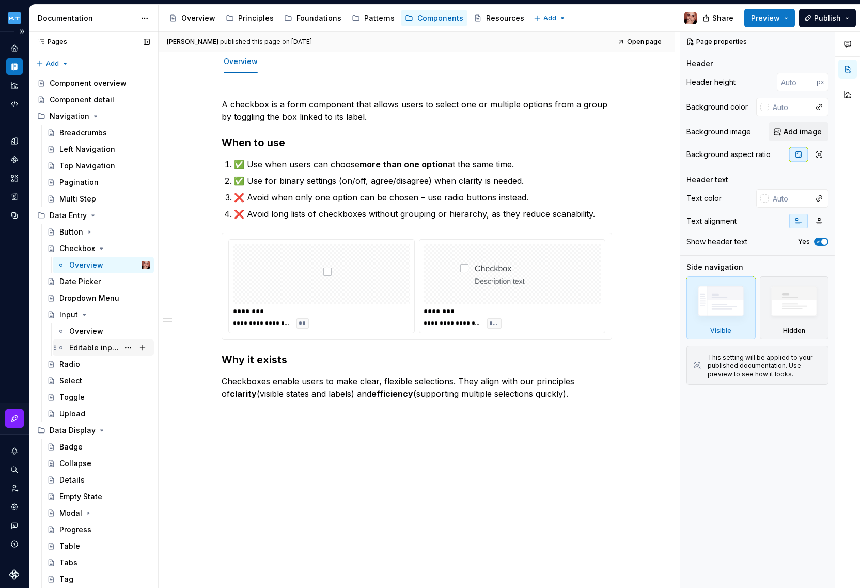
click at [89, 349] on div "Editable inputs" at bounding box center [94, 347] width 50 height 10
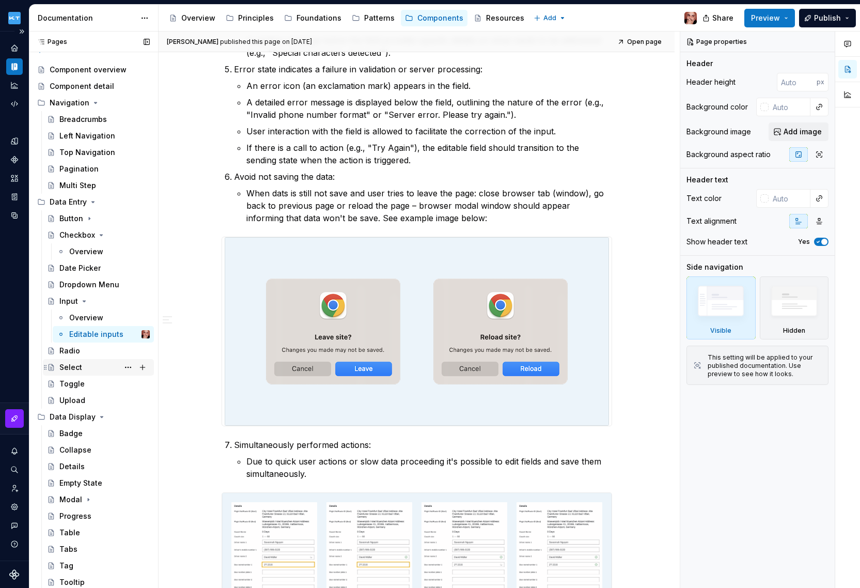
scroll to position [34, 0]
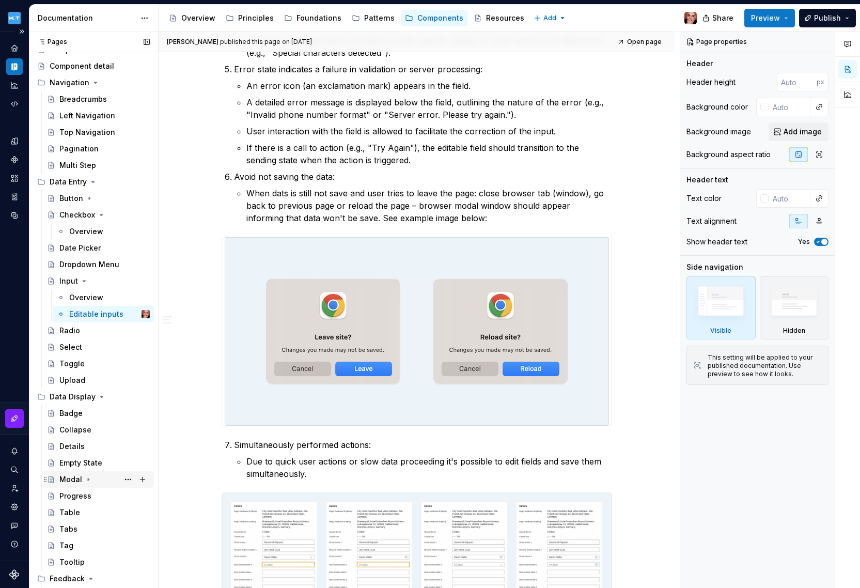
click at [85, 479] on icon "Page tree" at bounding box center [88, 479] width 8 height 8
click at [90, 494] on div "Overview" at bounding box center [86, 496] width 34 height 10
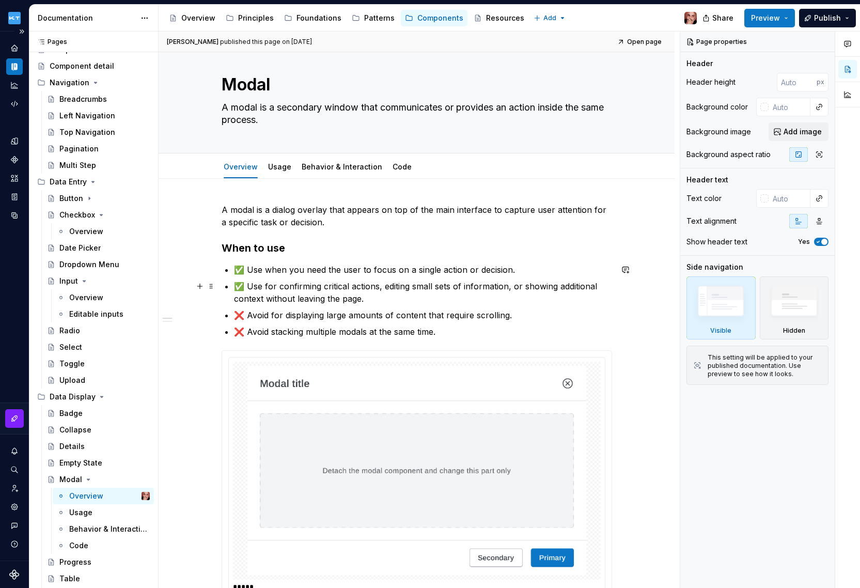
scroll to position [26, 0]
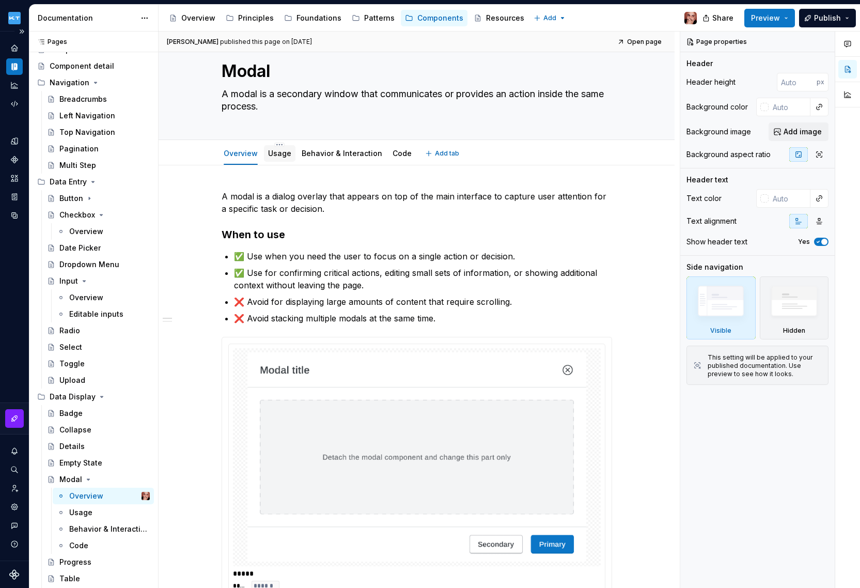
click at [283, 154] on link "Usage" at bounding box center [279, 153] width 23 height 9
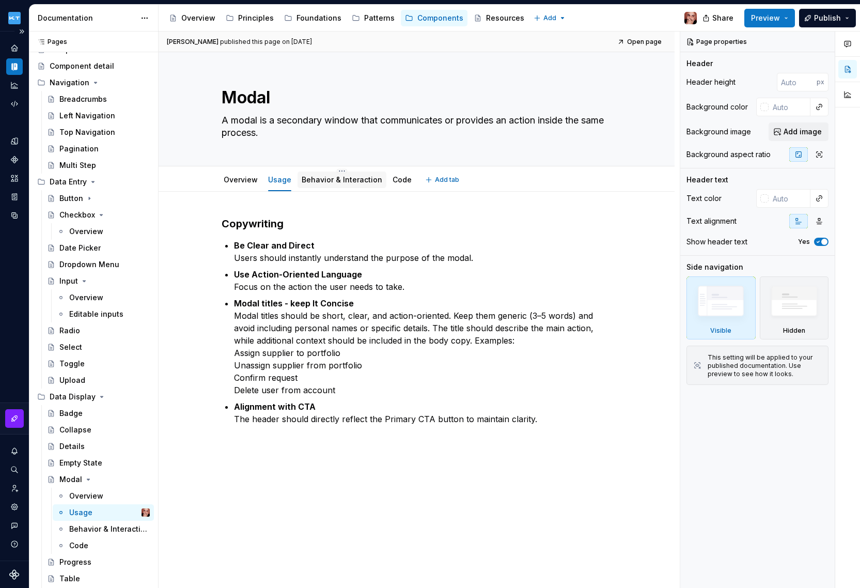
click at [345, 181] on link "Behavior & Interaction" at bounding box center [342, 179] width 81 height 9
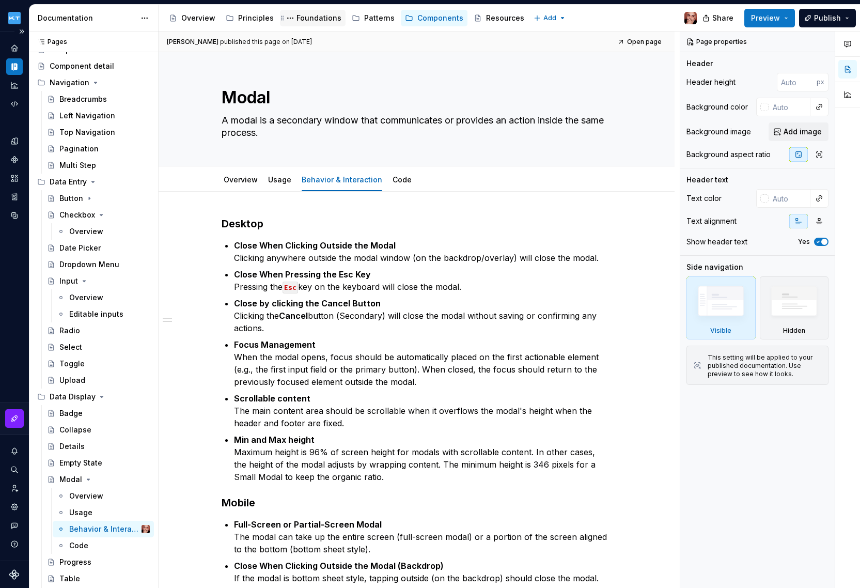
click at [310, 19] on div "Foundations" at bounding box center [318, 18] width 45 height 10
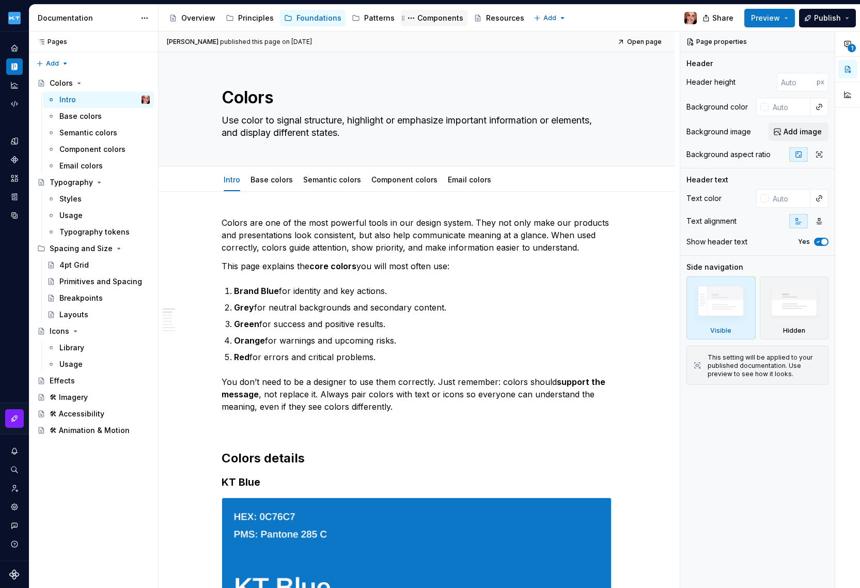
click at [425, 17] on div "Components" at bounding box center [440, 18] width 46 height 10
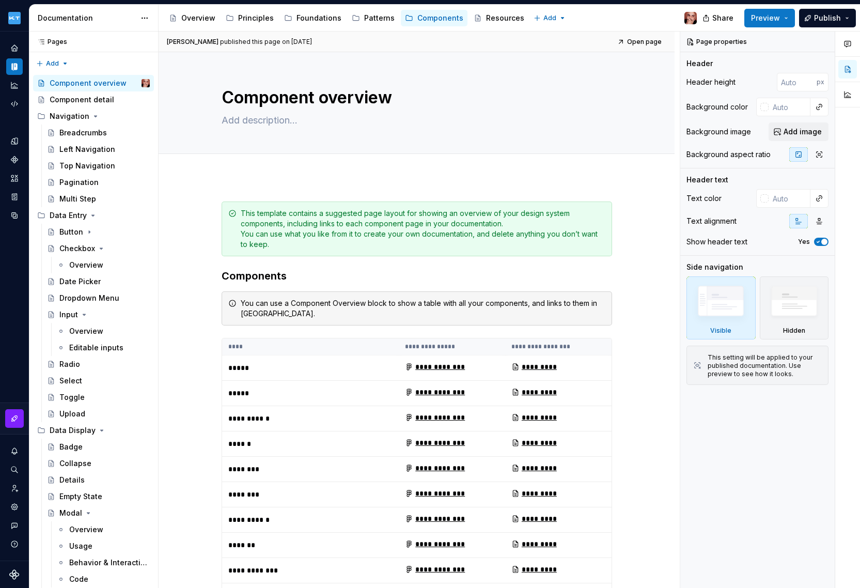
type textarea "*"
